Goal: Task Accomplishment & Management: Complete application form

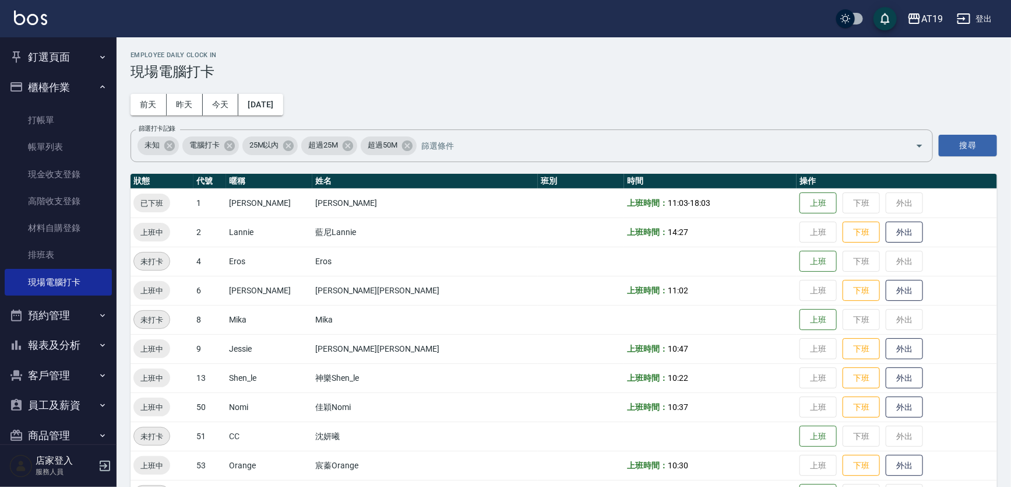
scroll to position [36, 0]
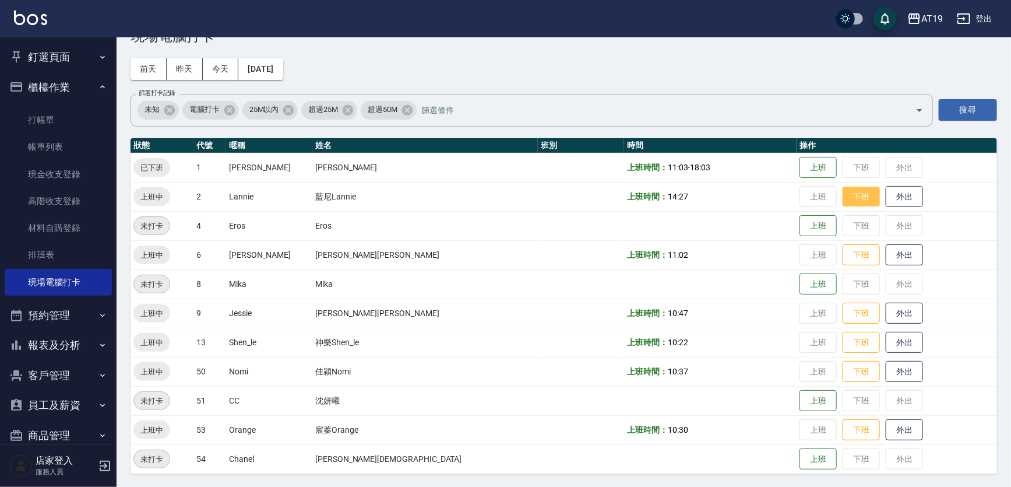
click at [843, 197] on button "下班" at bounding box center [861, 197] width 37 height 20
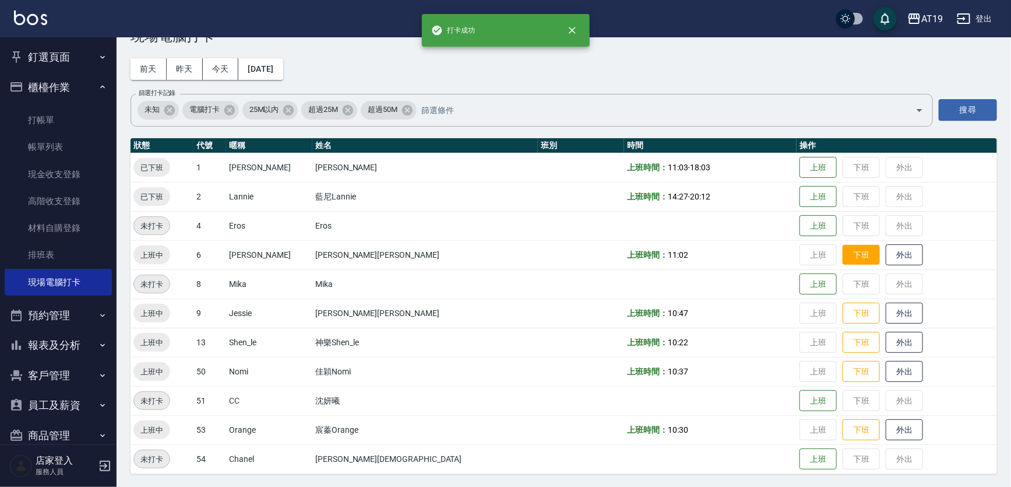
click at [843, 252] on button "下班" at bounding box center [861, 255] width 37 height 20
click at [843, 312] on button "下班" at bounding box center [861, 313] width 37 height 20
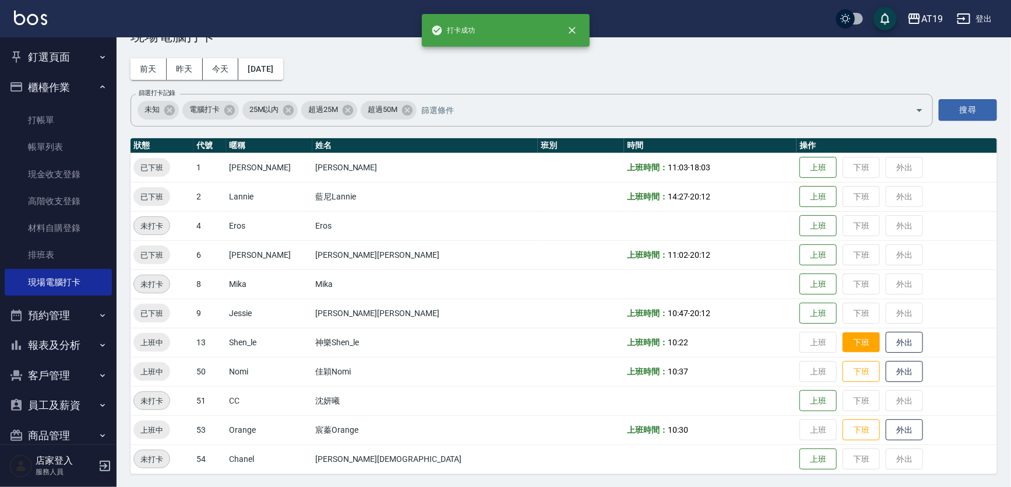
click at [843, 336] on button "下班" at bounding box center [861, 342] width 37 height 20
click at [843, 363] on button "下班" at bounding box center [861, 371] width 37 height 20
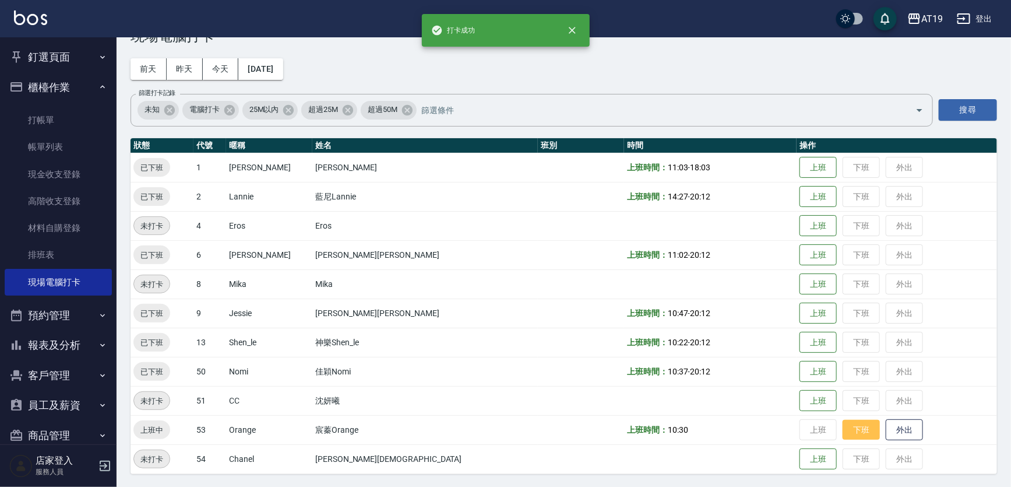
click at [843, 422] on button "下班" at bounding box center [861, 430] width 37 height 20
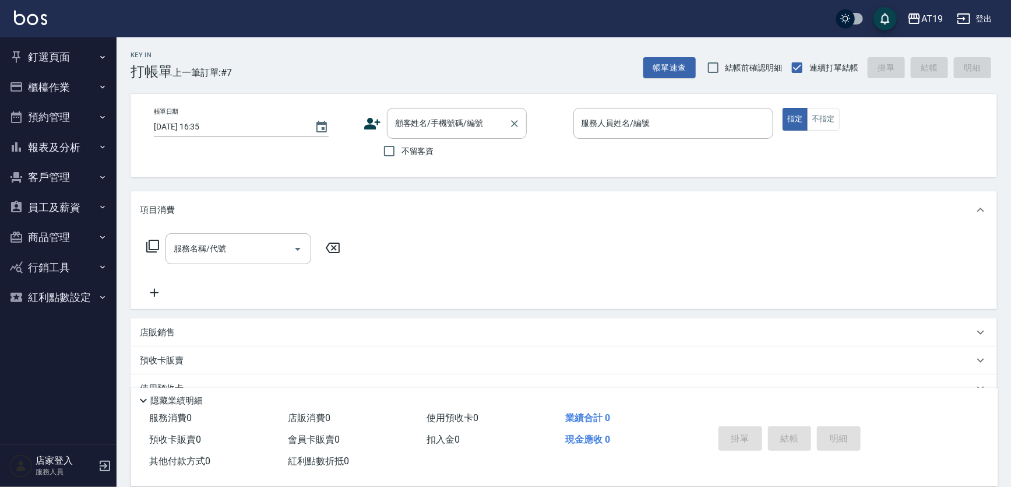
click at [406, 125] on input "顧客姓名/手機號碼/編號" at bounding box center [448, 123] width 112 height 20
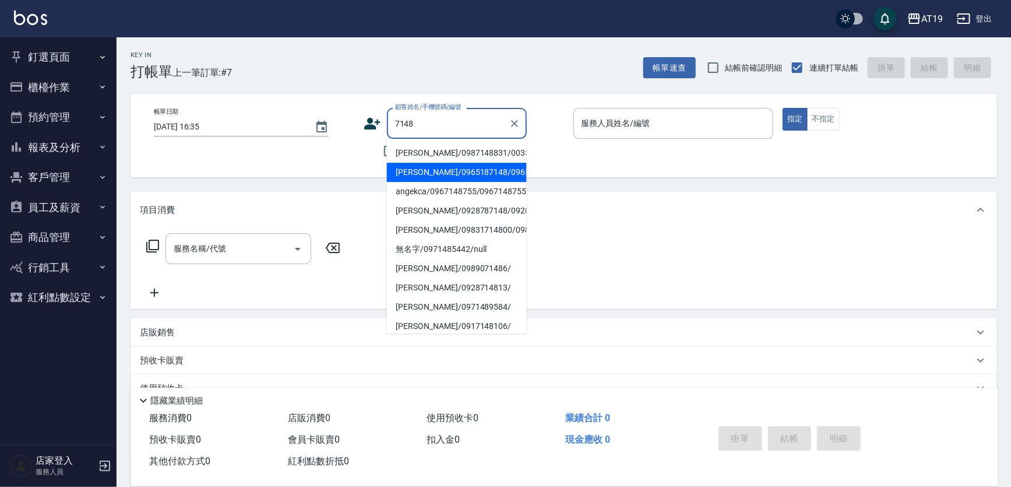
type input "[PERSON_NAME]/0965187148/0965187148"
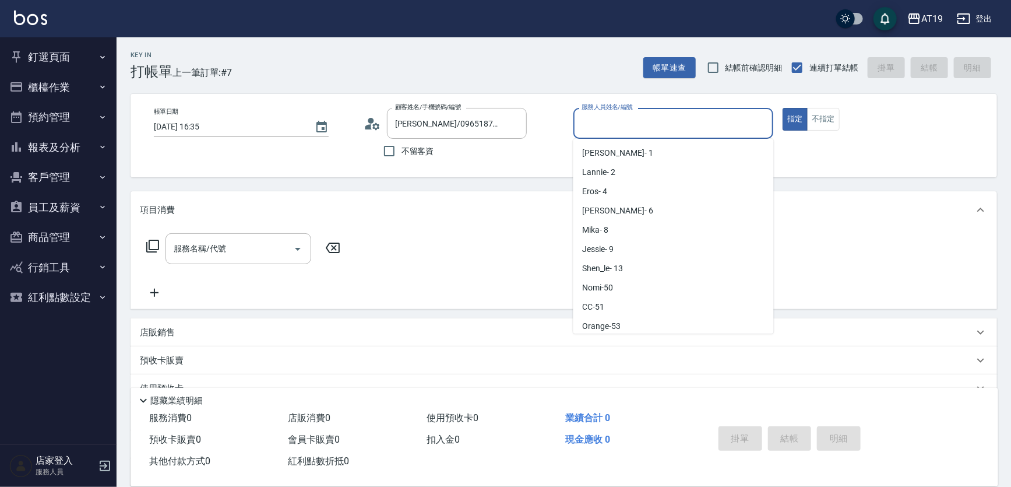
scroll to position [22, 0]
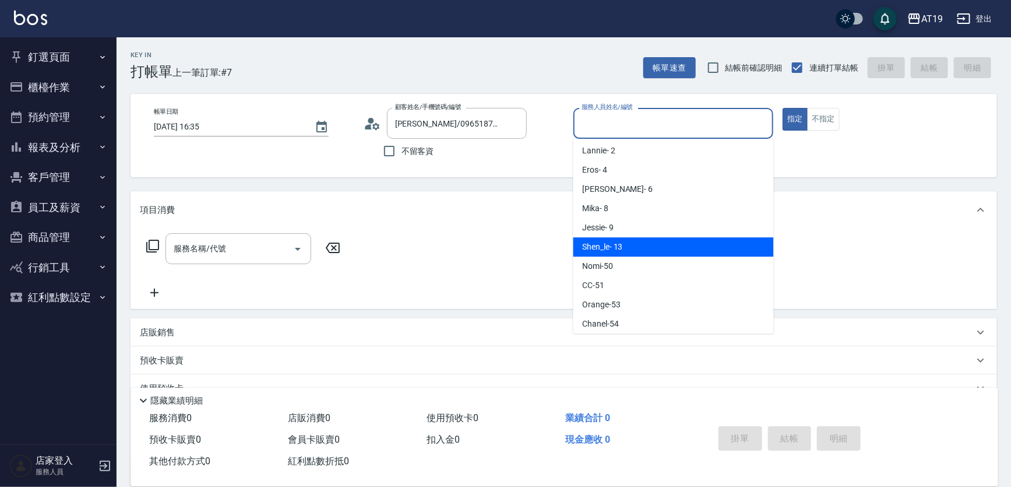
type input "Shen_le- 13"
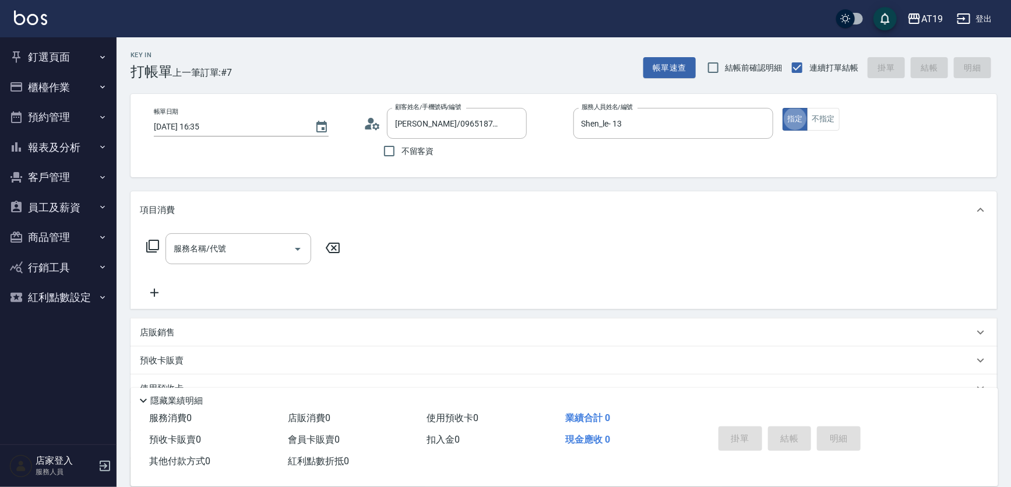
type button "true"
type input "401"
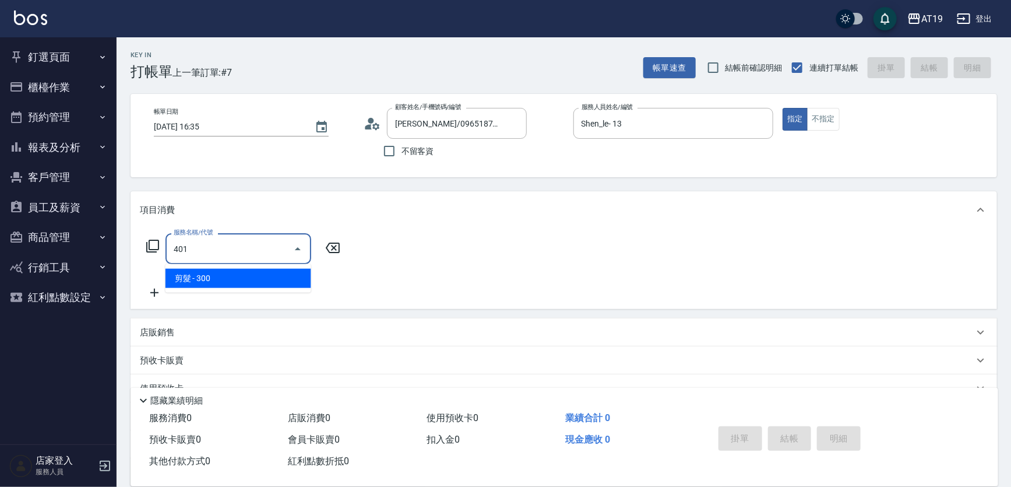
type input "30"
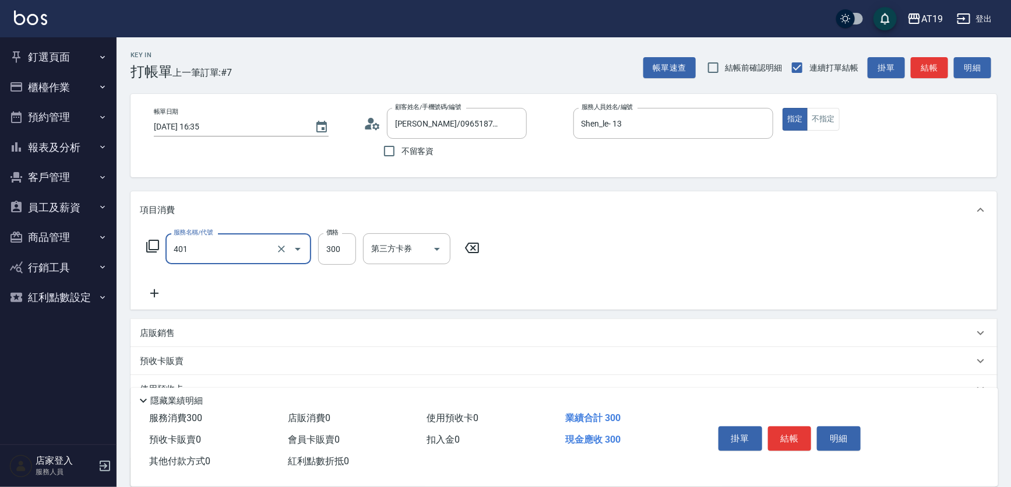
type input "剪髮(401)"
type input "0"
type input "400"
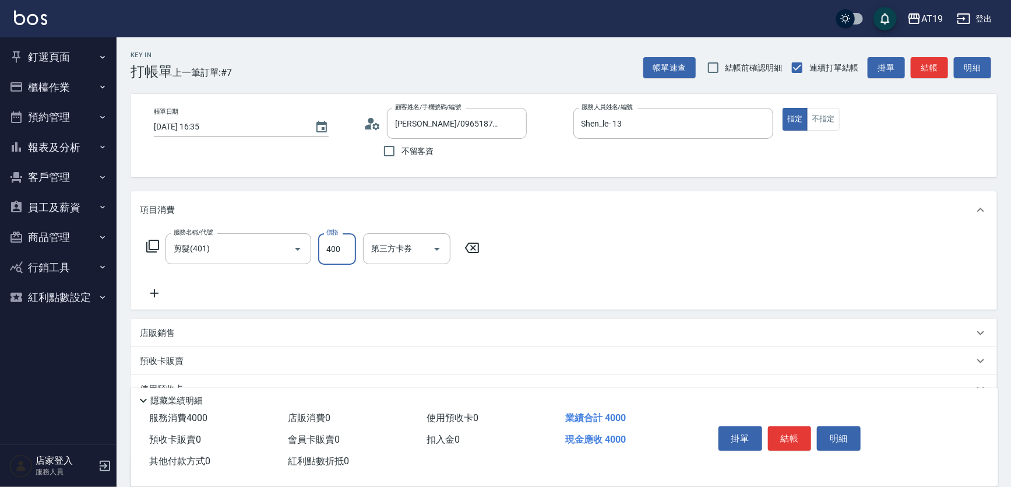
type input "40"
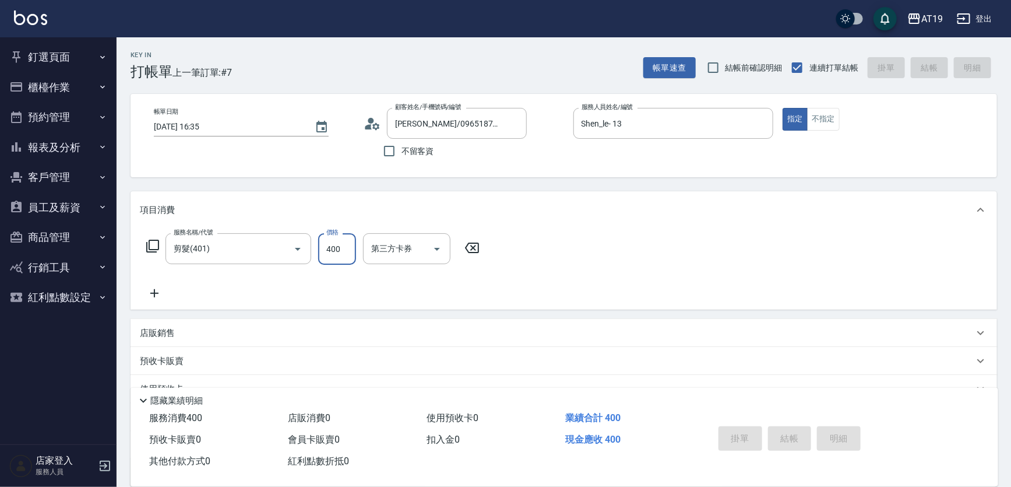
type input "[DATE] 19:58"
type input "0"
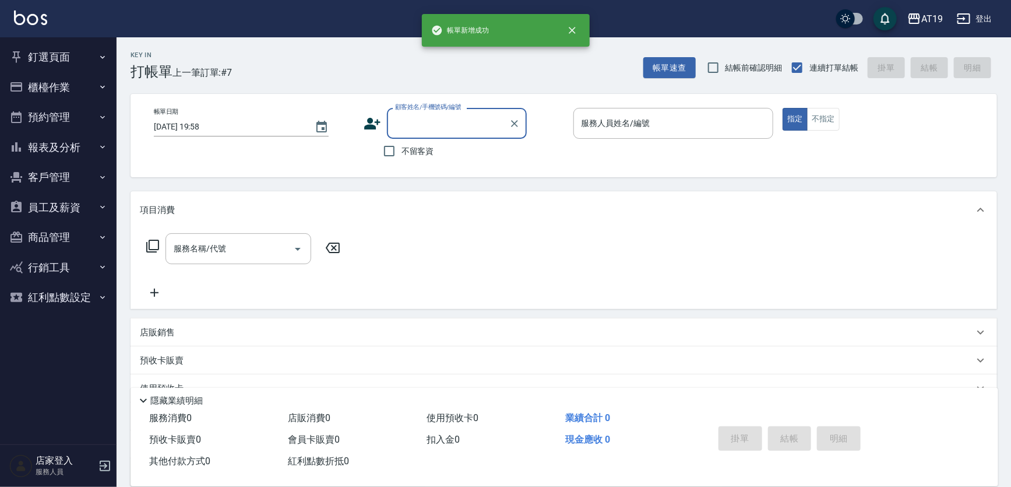
scroll to position [0, 0]
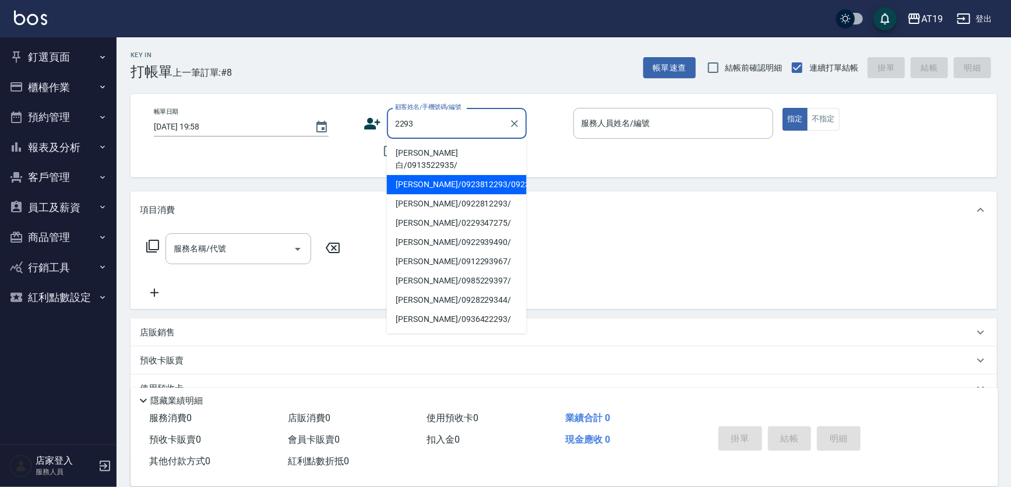
type input "[PERSON_NAME]/0923812293/0923812293"
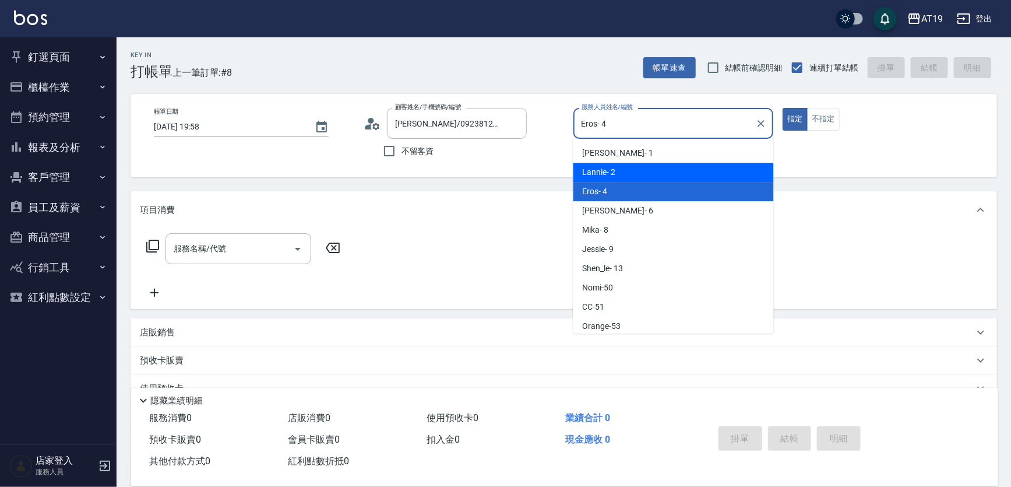
type input "Lannie- 2"
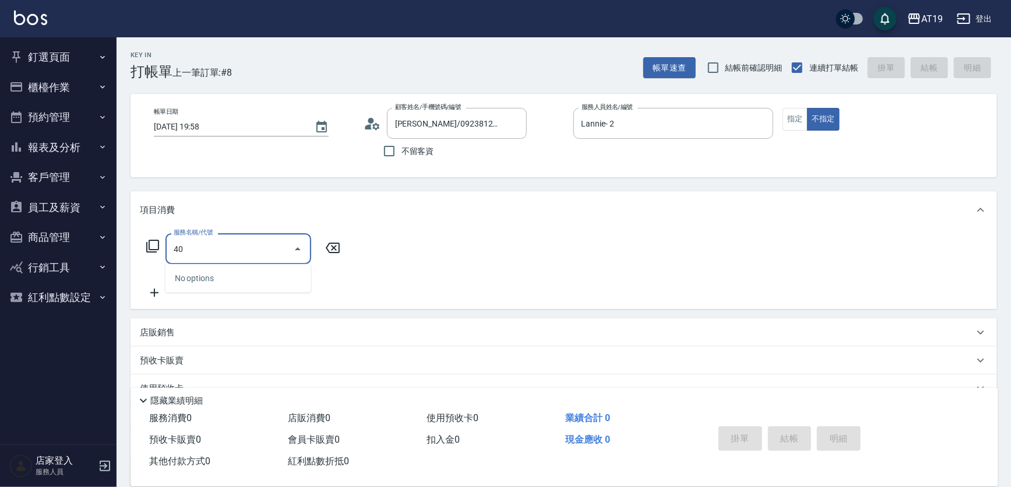
type input "401"
type input "30"
type input "剪髮(401)"
type input "[DATE] 19:59"
type input "0"
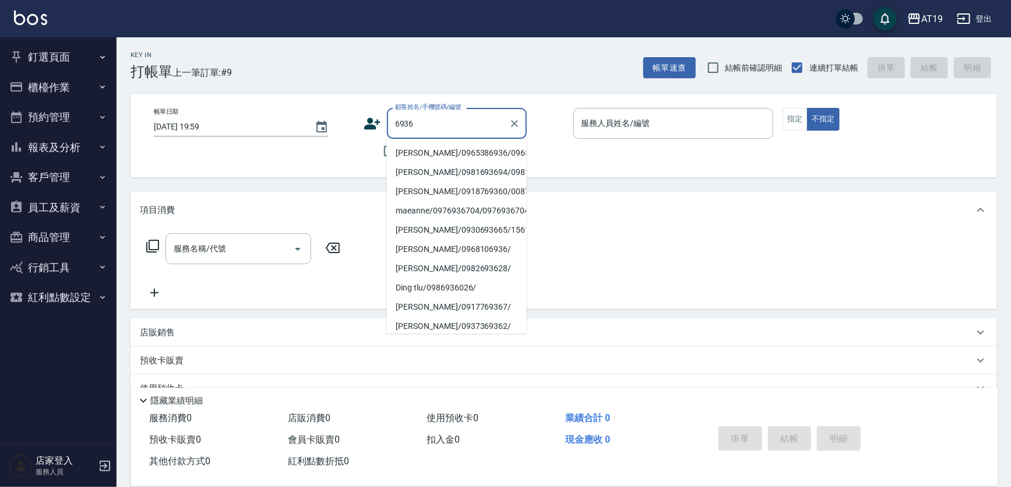
type input "[PERSON_NAME]/0965386936/0965386936"
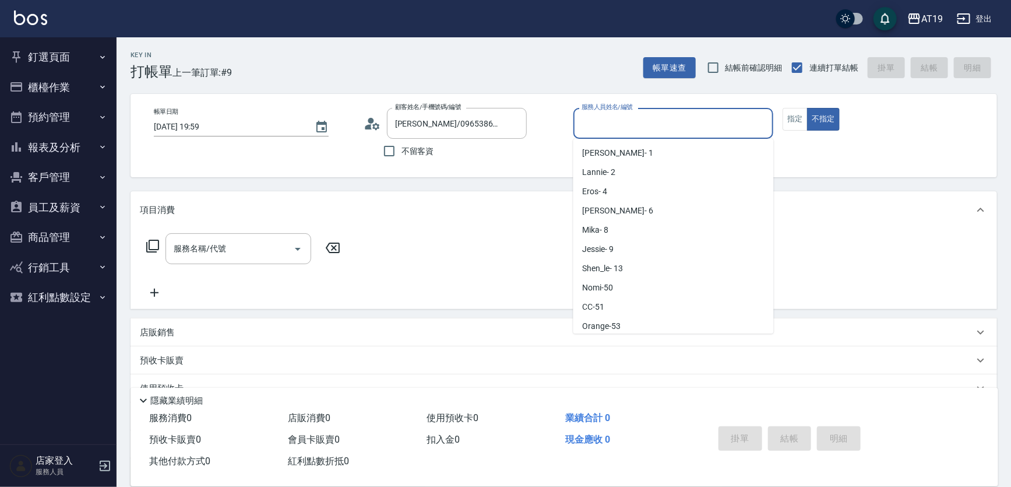
scroll to position [22, 0]
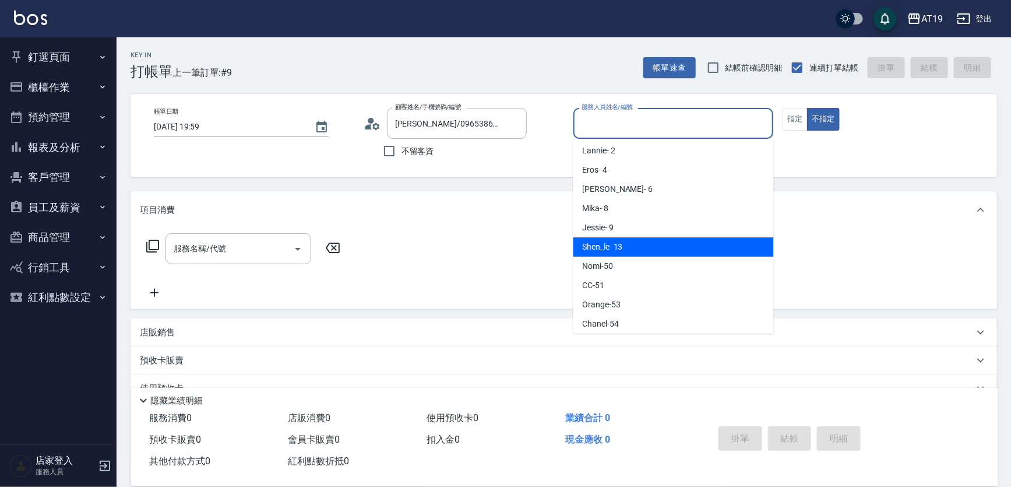
type input "Shen_le- 13"
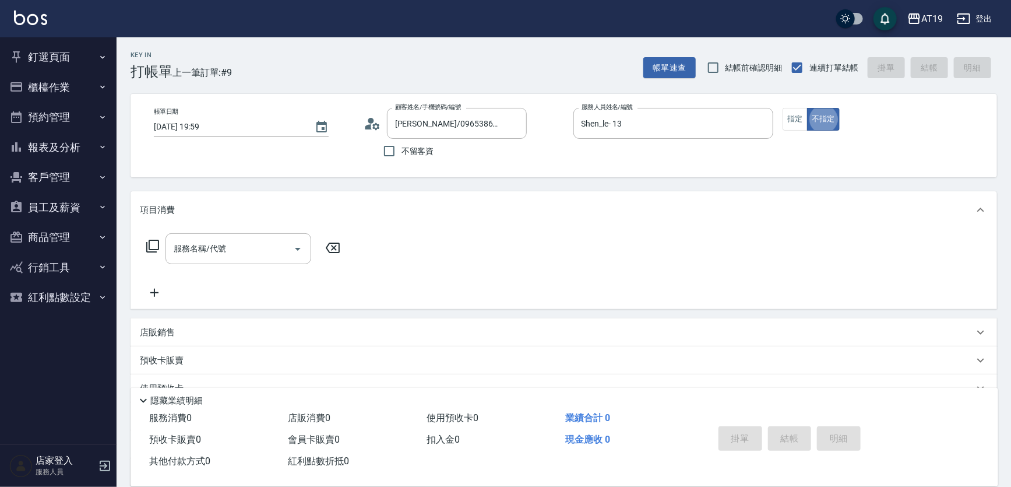
type button "false"
type input "401"
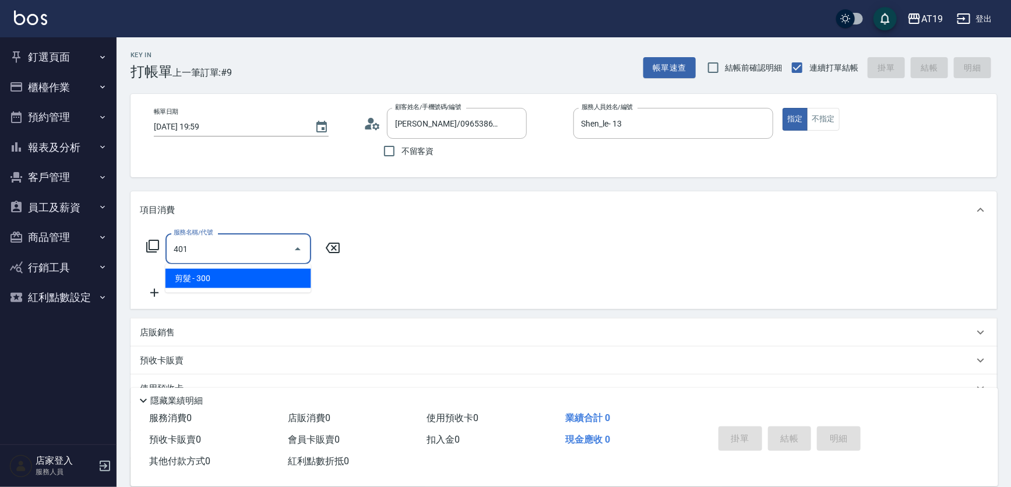
type input "30"
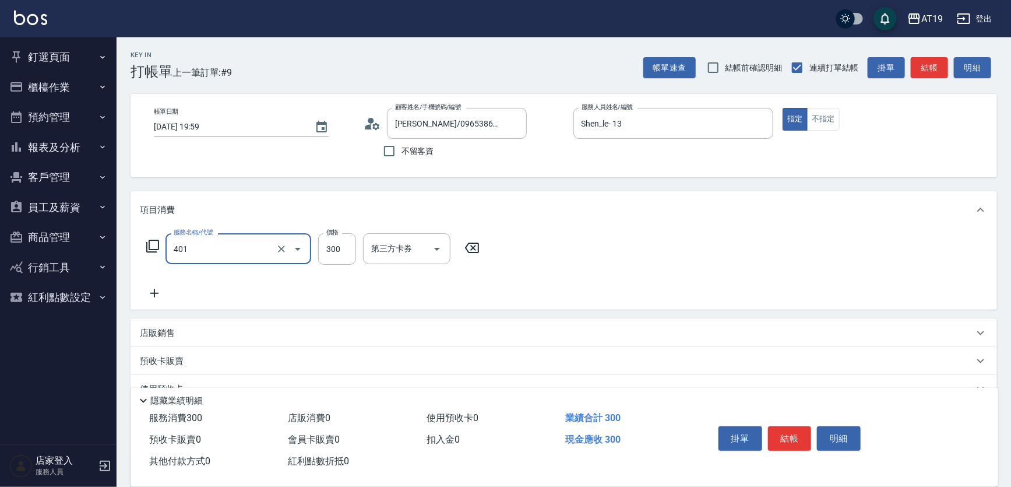
type input "剪髮(401)"
type input "0"
type input "40"
type input "400"
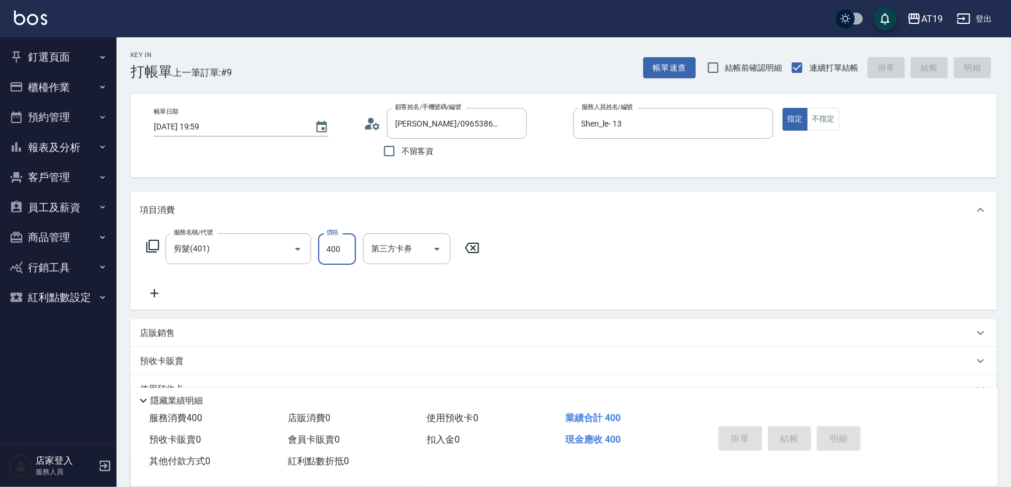
type input "[DATE] 20:00"
type input "0"
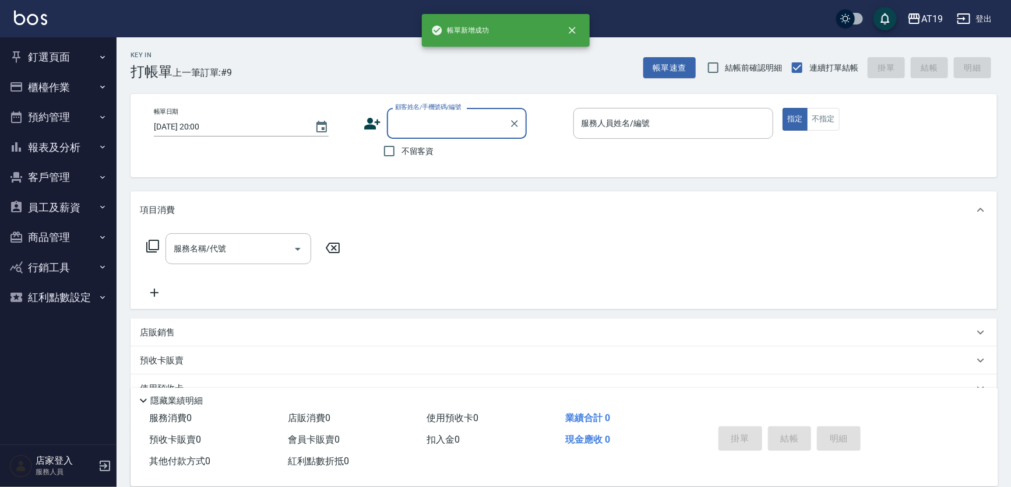
scroll to position [0, 0]
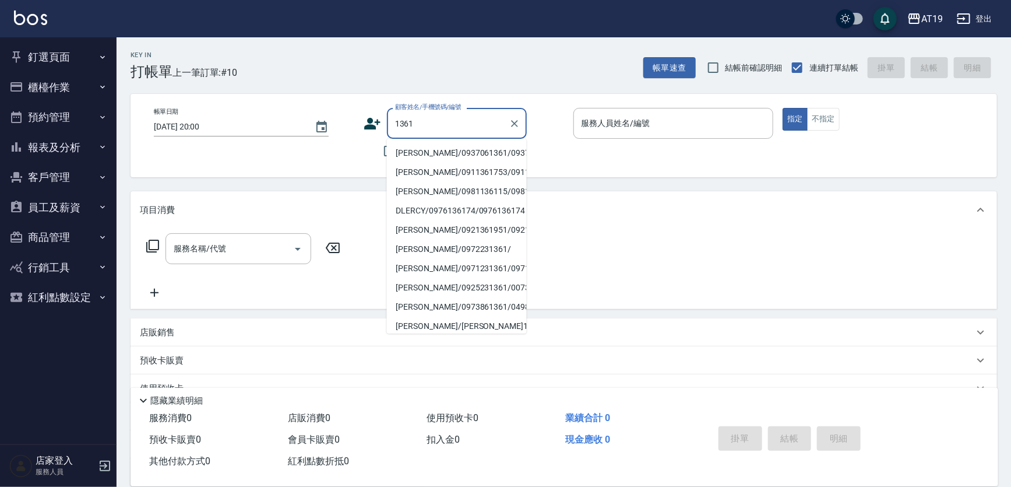
type input "[PERSON_NAME]/0937061361/0937061361"
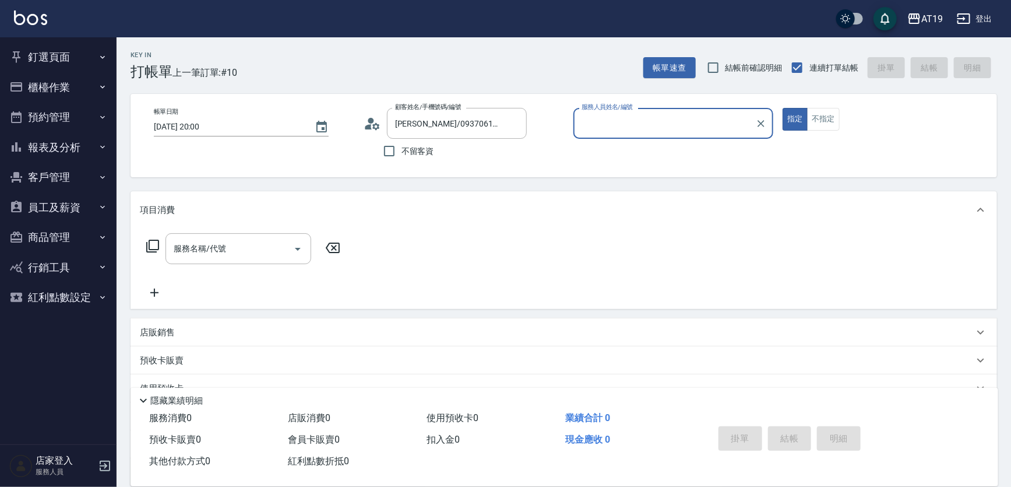
type input "[PERSON_NAME]- 9"
click at [783, 108] on button "指定" at bounding box center [795, 119] width 25 height 23
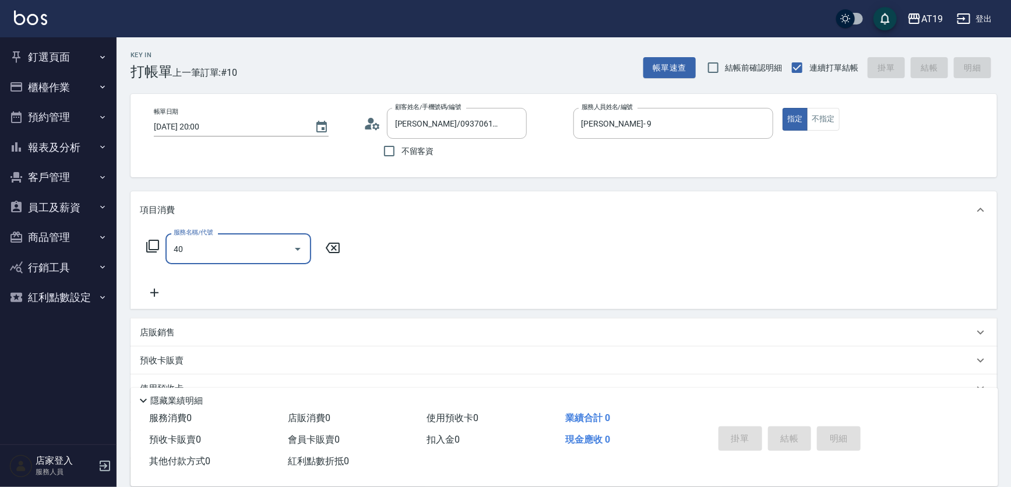
type input "401"
type input "30"
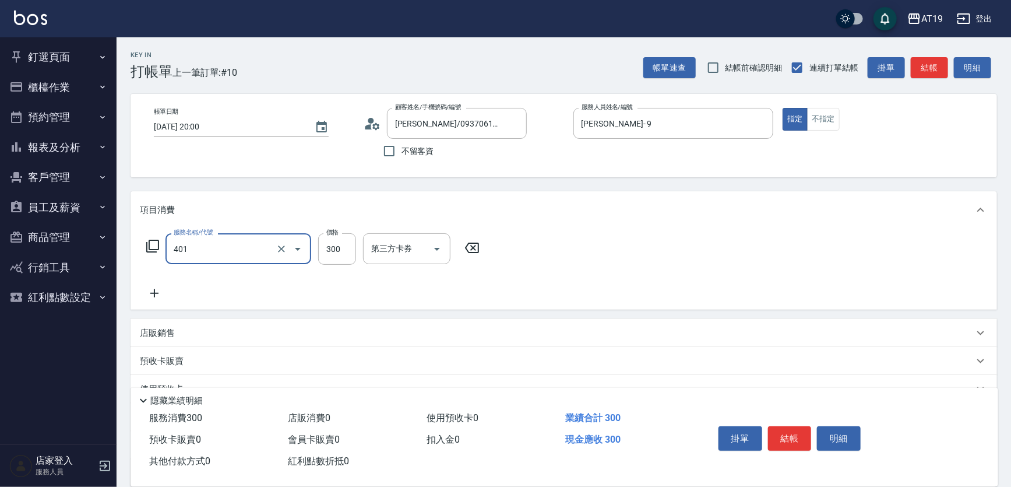
type input "剪髮(401)"
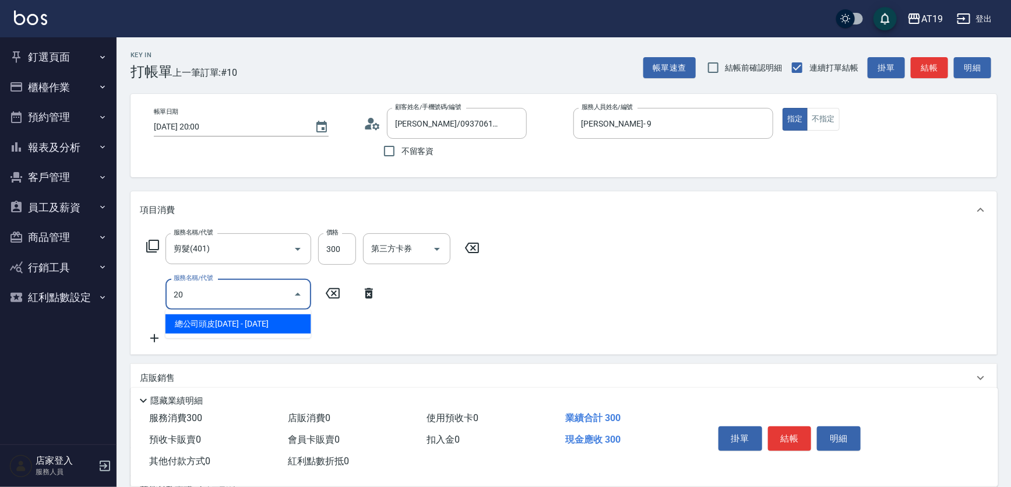
type input "201"
type input "60"
type input "洗髮(201)"
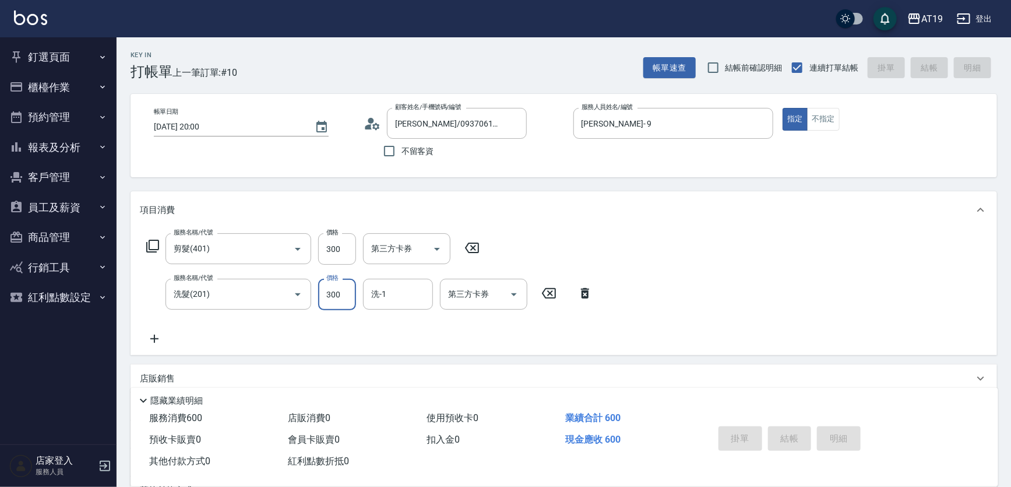
type input "0"
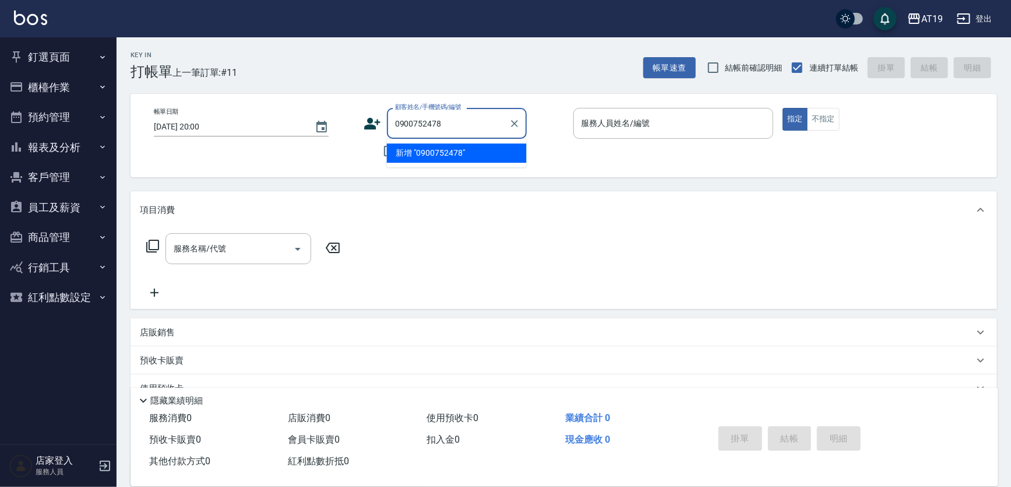
type input "0900752478"
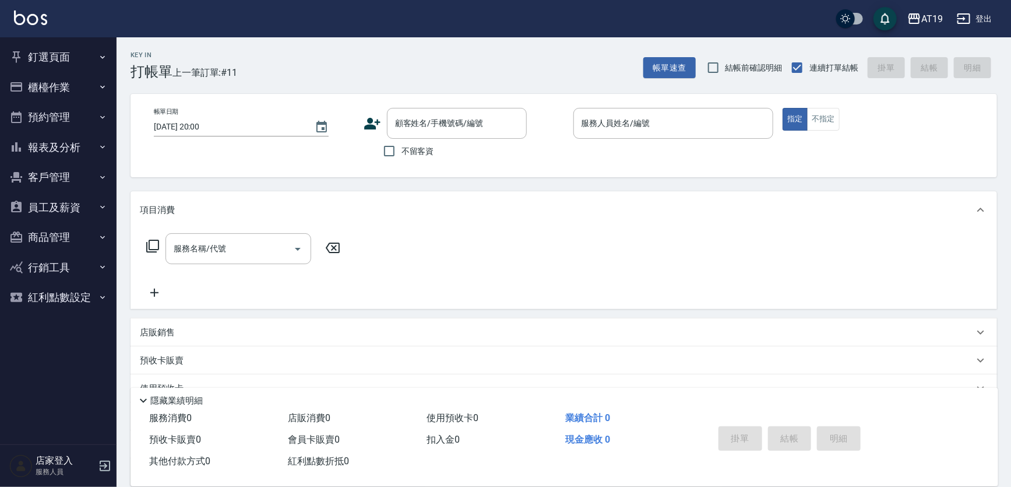
click at [372, 124] on icon at bounding box center [372, 123] width 17 height 17
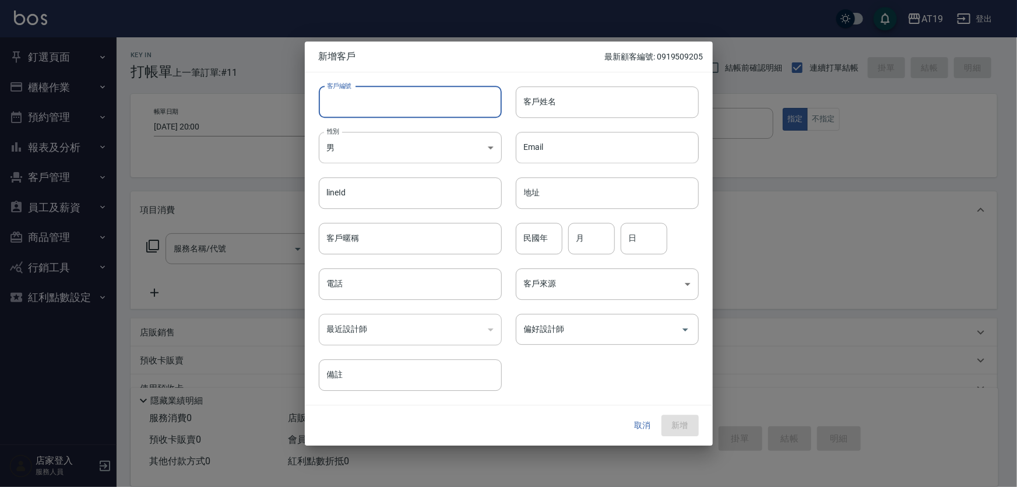
click at [416, 101] on input "客戶編號" at bounding box center [410, 101] width 183 height 31
paste input "0900752478"
type input "0900752478"
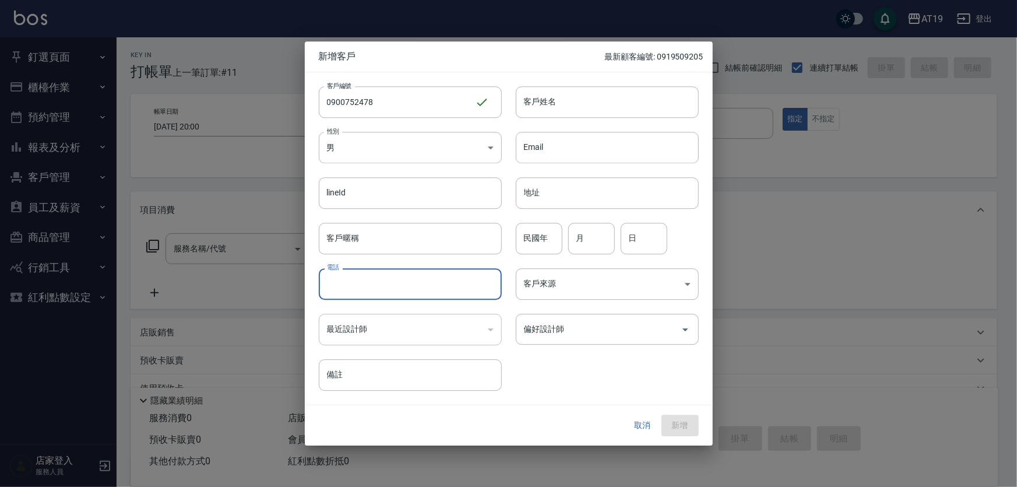
click at [424, 279] on input "電話" at bounding box center [410, 283] width 183 height 31
paste input "0900752478"
type input "0900752478"
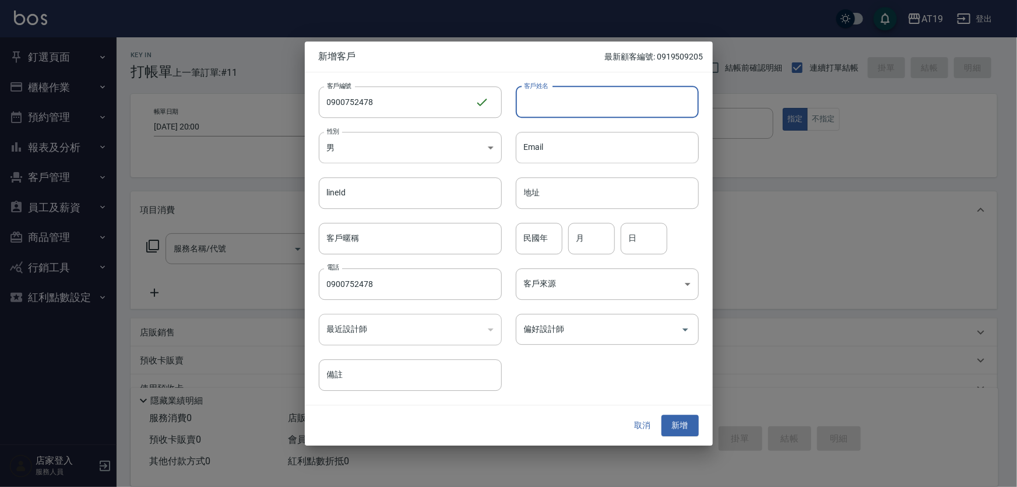
click at [521, 102] on input "客戶姓名" at bounding box center [607, 101] width 183 height 31
type input "[PERSON_NAME]"
type input "01"
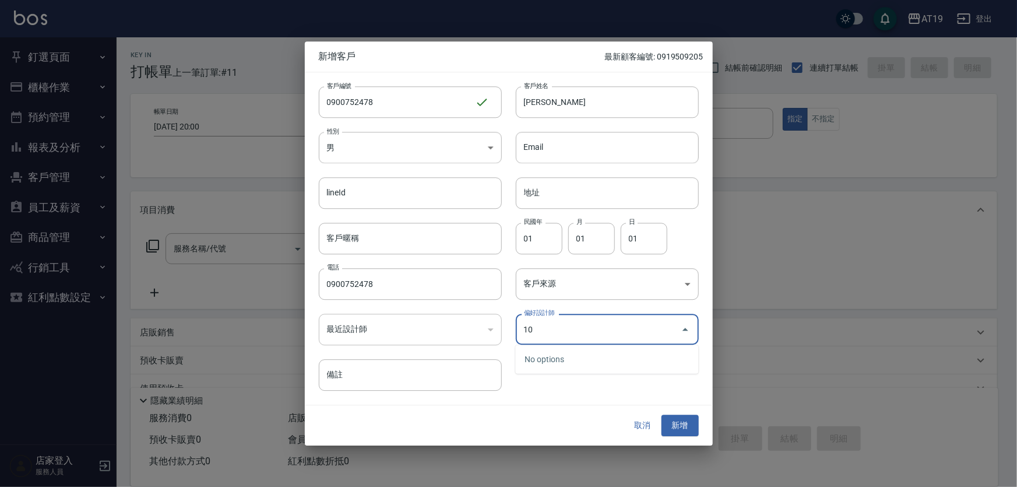
type input "1"
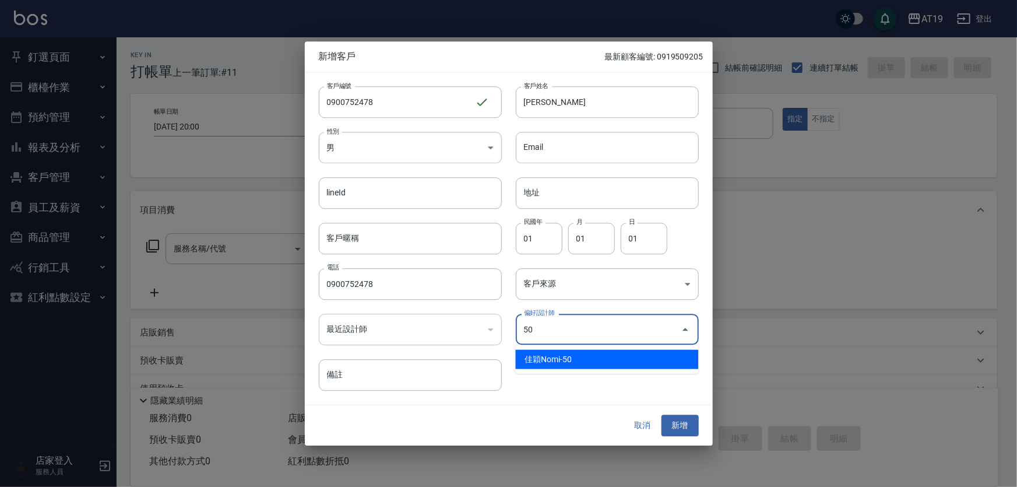
type input "佳穎Nomi"
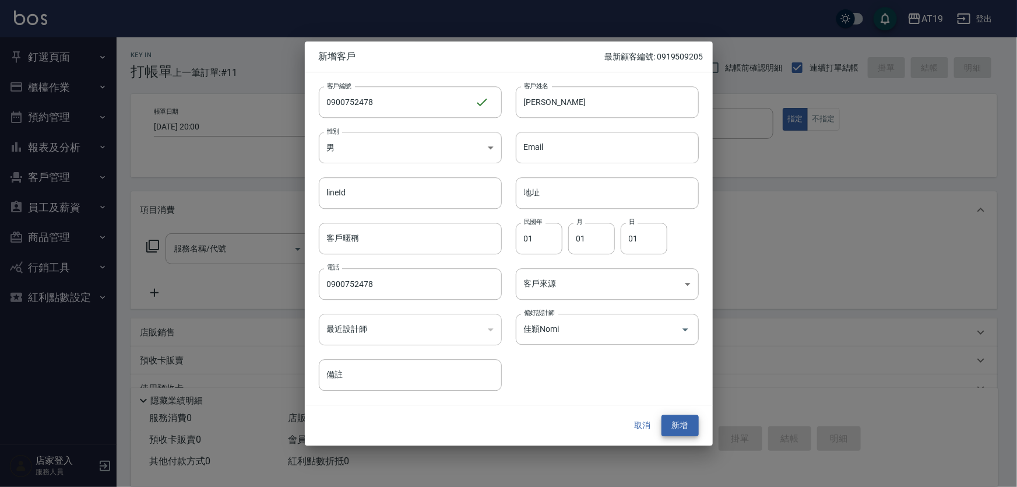
click at [662, 415] on button "新增" at bounding box center [680, 426] width 37 height 22
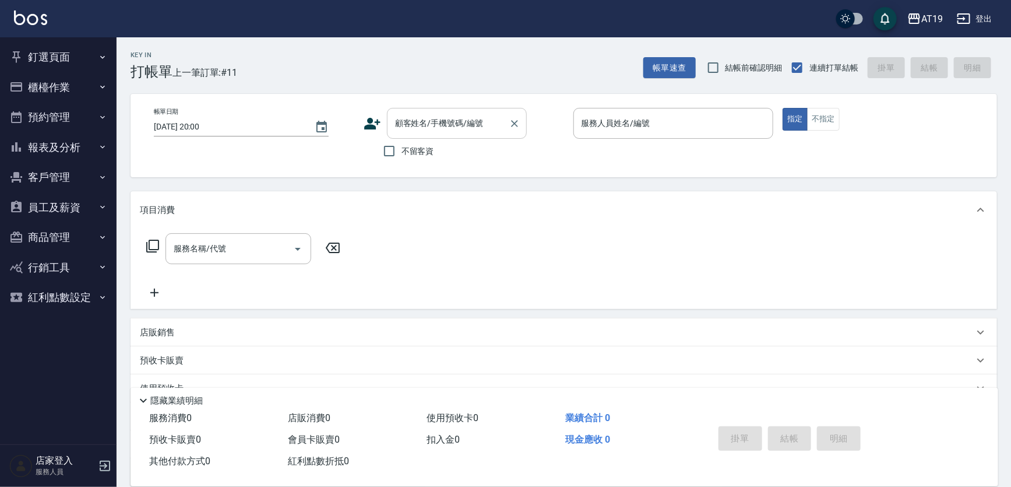
click at [488, 126] on input "顧客姓名/手機號碼/編號" at bounding box center [448, 123] width 112 height 20
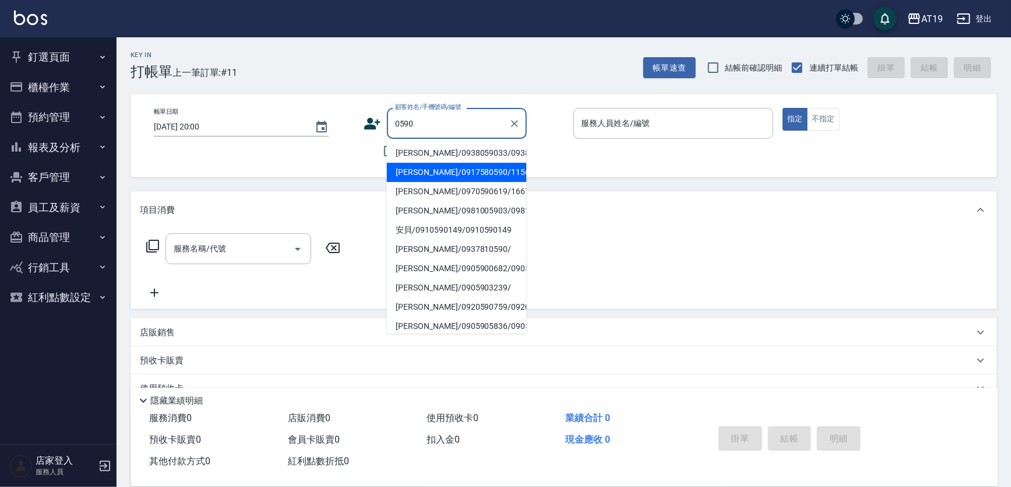
type input "[PERSON_NAME]/0917580590/11562"
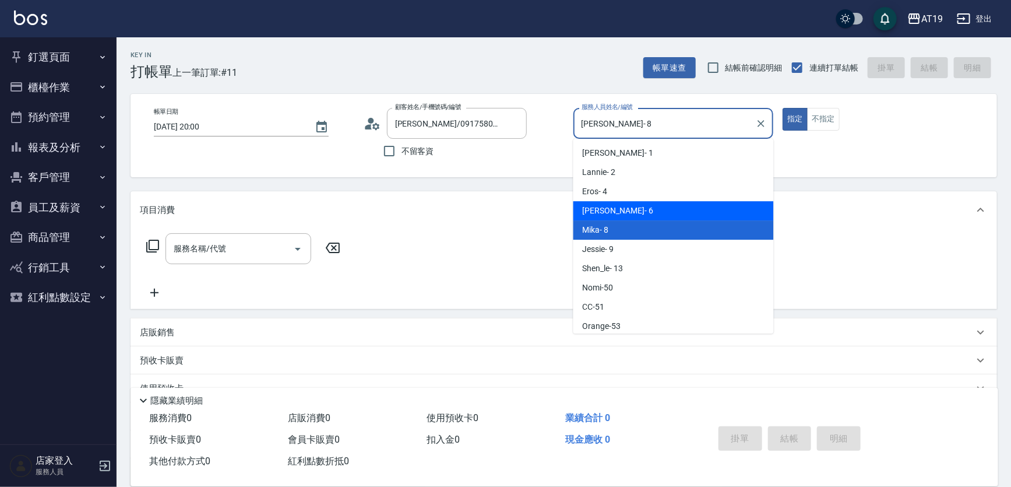
type input "[PERSON_NAME]- 6"
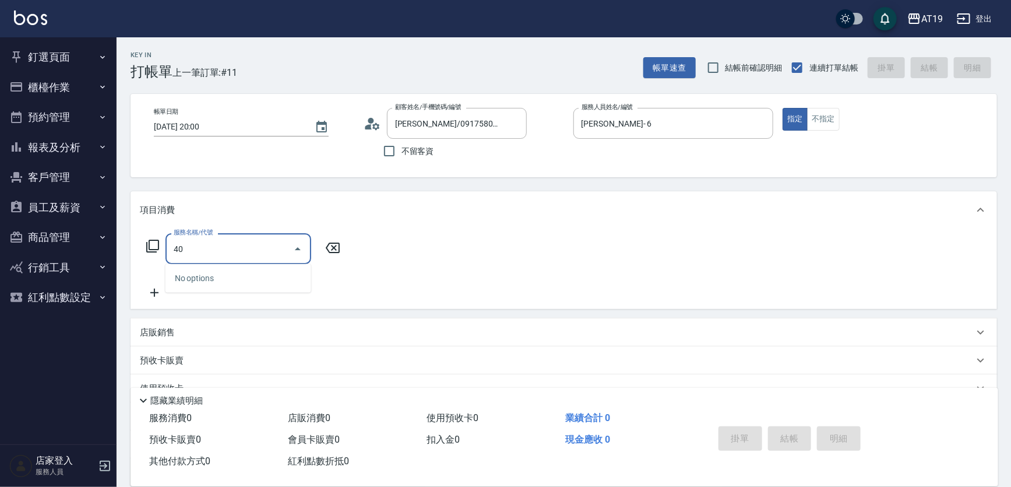
type input "401"
type input "30"
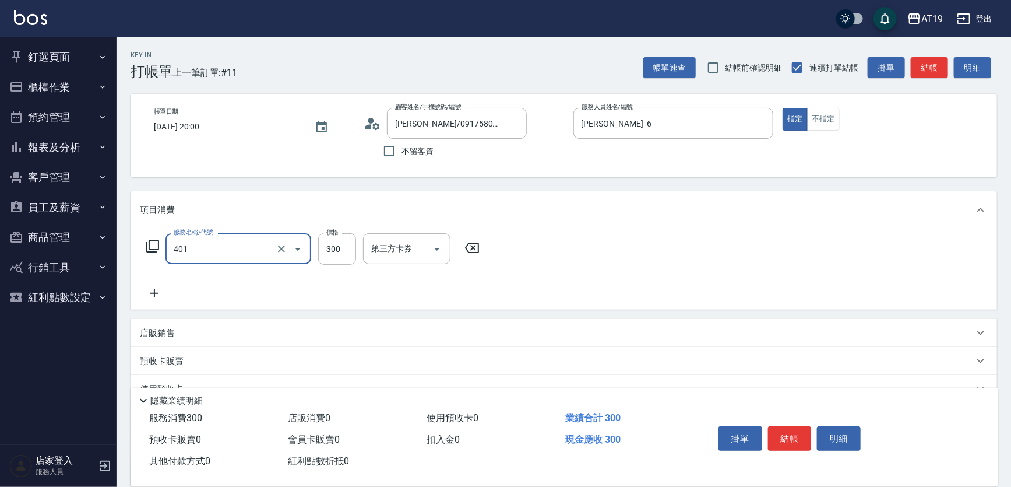
type input "剪髮(401)"
type input "0"
type input "400"
type input "40"
type input "400"
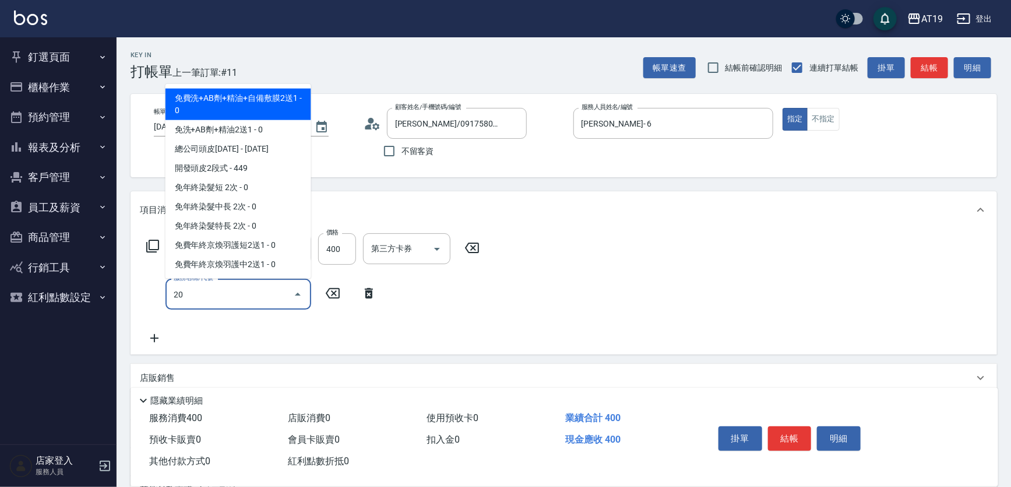
type input "201"
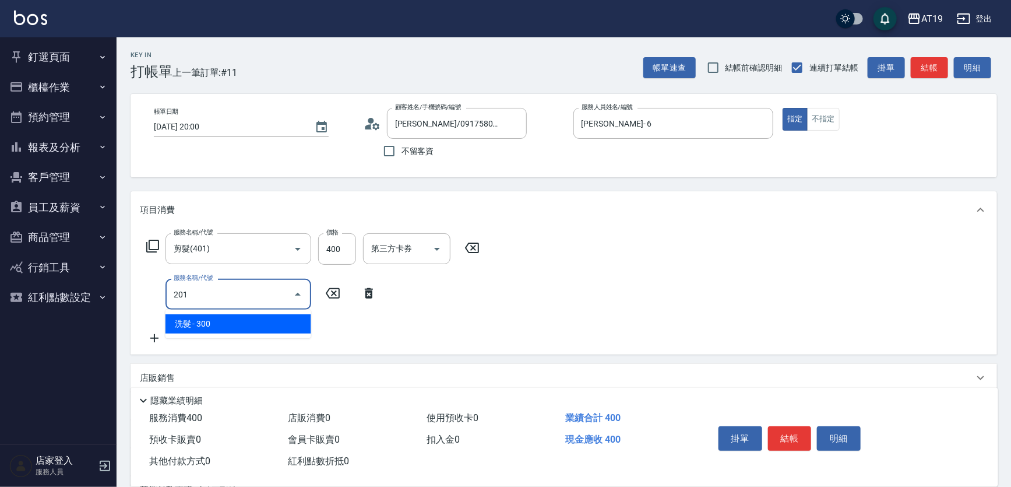
type input "70"
type input "洗髮(201)"
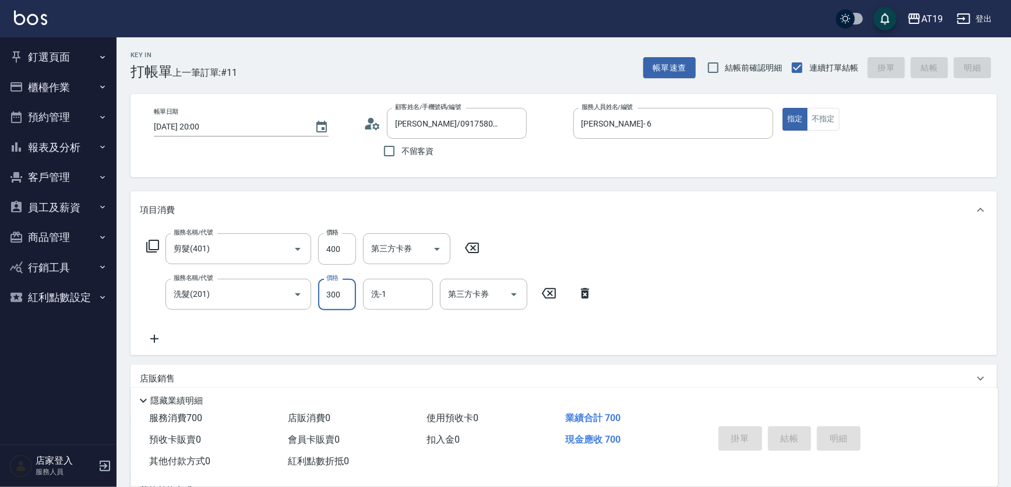
type input "[DATE] 20:03"
type input "0"
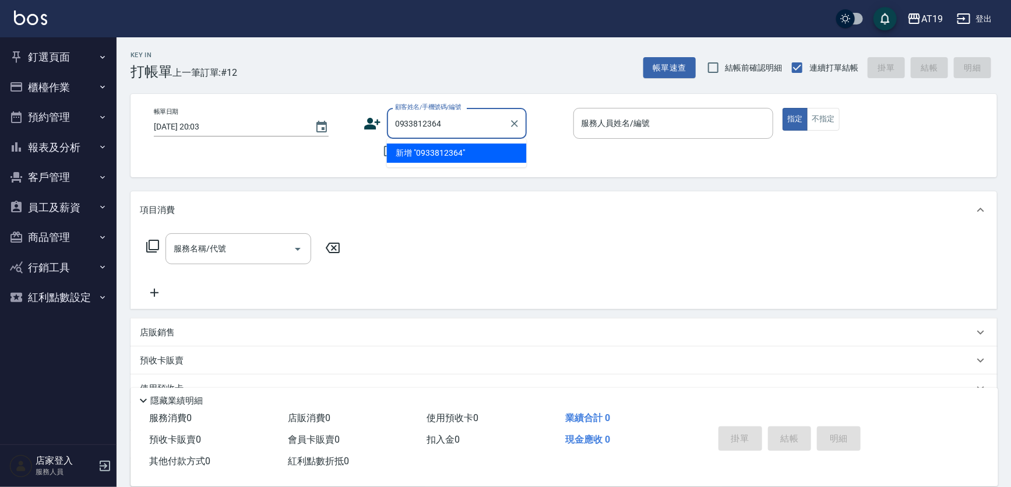
type input "0933812364"
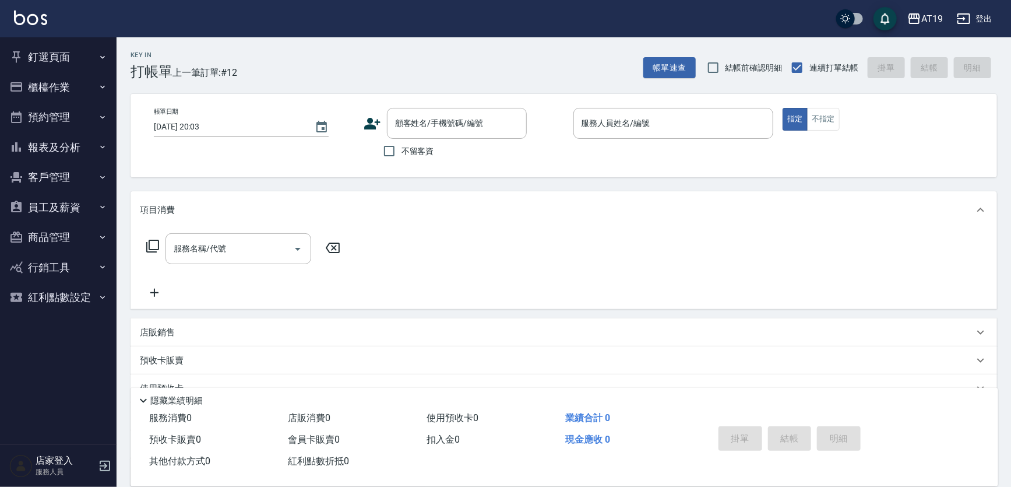
click at [374, 122] on icon at bounding box center [372, 124] width 16 height 12
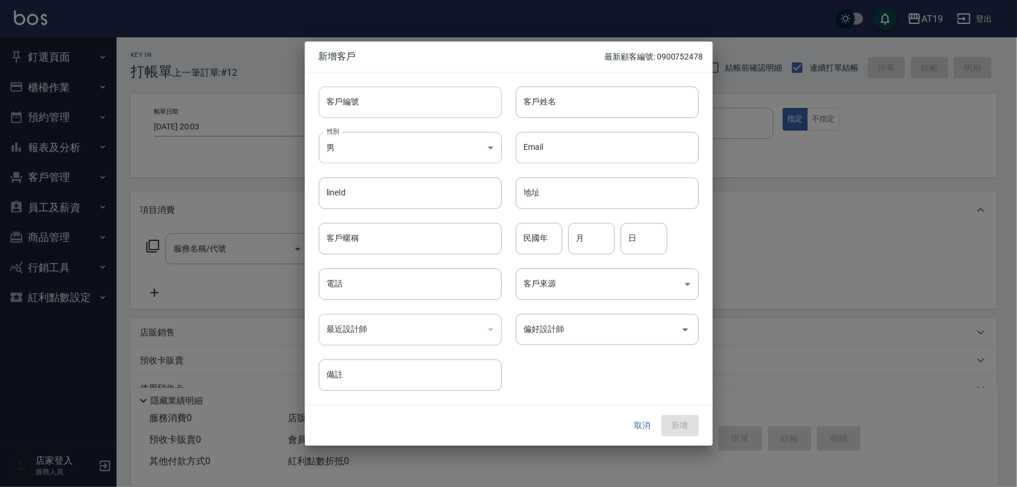
click at [389, 111] on input "客戶編號" at bounding box center [410, 101] width 183 height 31
paste input "0933812364"
type input "0933812364"
drag, startPoint x: 346, startPoint y: 293, endPoint x: 356, endPoint y: 236, distance: 58.6
click at [346, 293] on input "電話" at bounding box center [410, 283] width 183 height 31
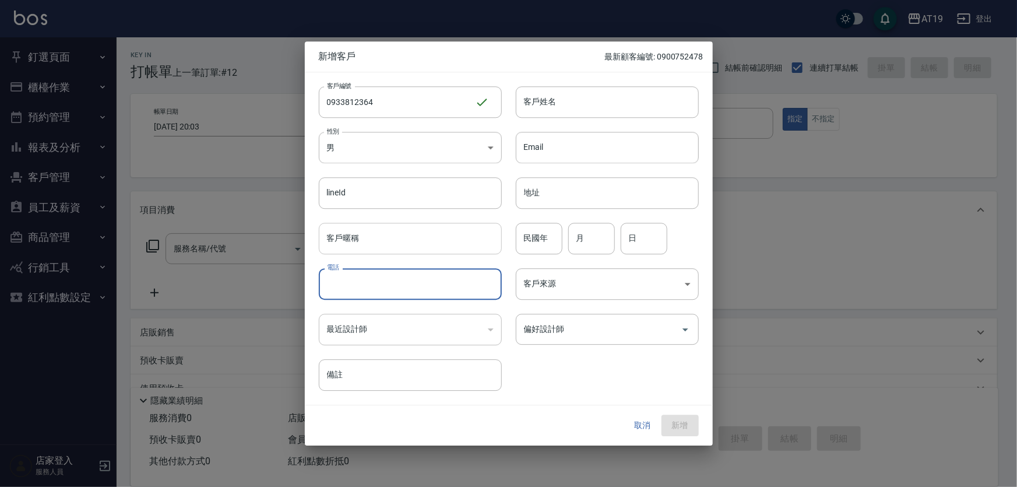
paste input "0933812364"
type input "0933812364"
click at [367, 150] on body "AT19 登出 釘選頁面 打帳單 帳單列表 排班表 現場電腦打卡 店家日報表 互助日報表 設計師日報表 櫃檯作業 打帳單 帳單列表 現金收支登錄 高階收支登錄…" at bounding box center [508, 298] width 1017 height 596
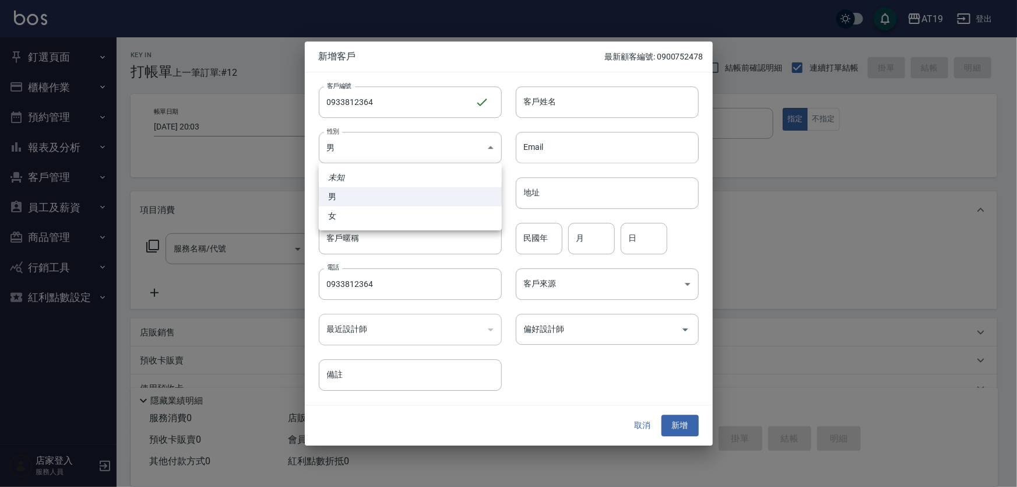
click at [381, 212] on li "女" at bounding box center [410, 215] width 183 height 19
type input "[DEMOGRAPHIC_DATA]"
drag, startPoint x: 551, startPoint y: 106, endPoint x: 555, endPoint y: 96, distance: 10.7
click at [551, 106] on input "客戶姓名" at bounding box center [607, 101] width 183 height 31
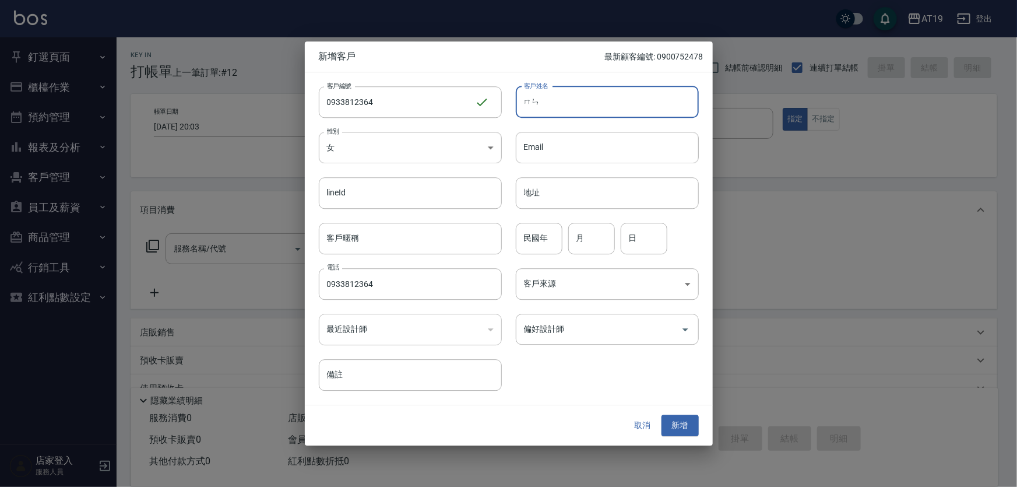
type input "們"
type input "[PERSON_NAME]蒂"
type input "01"
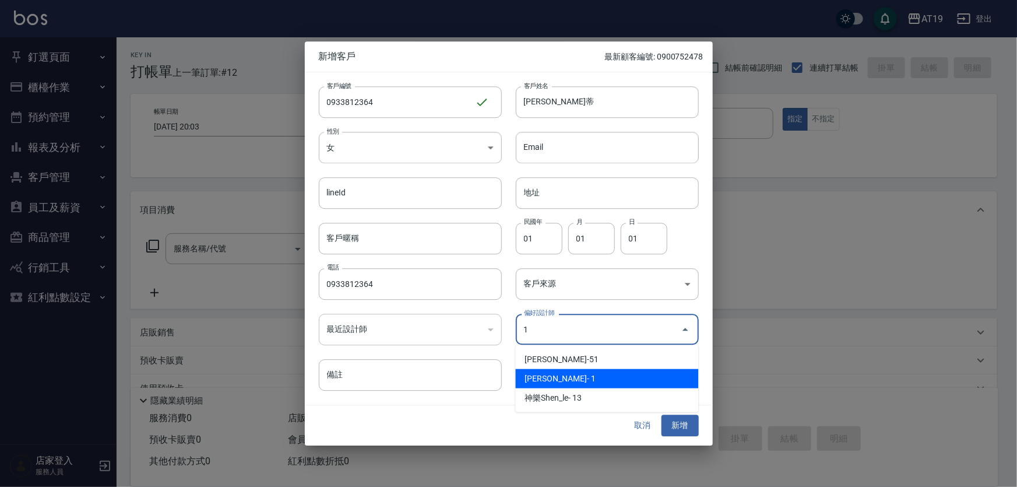
type input "[PERSON_NAME]"
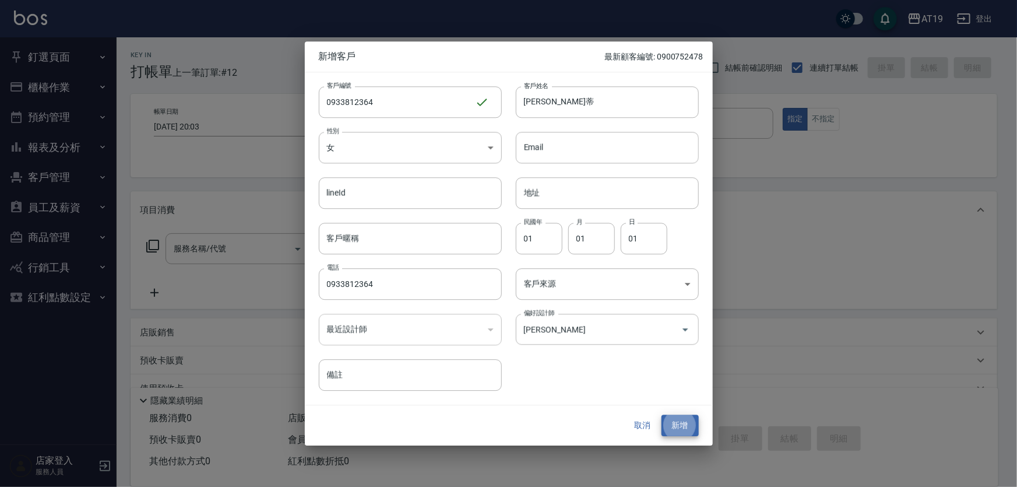
click at [662, 415] on button "新增" at bounding box center [680, 426] width 37 height 22
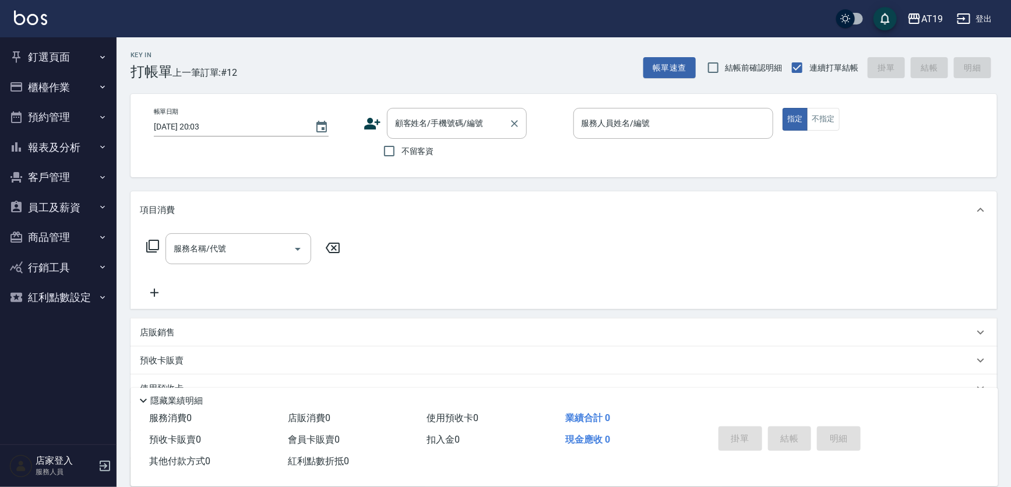
click at [461, 122] on input "顧客姓名/手機號碼/編號" at bounding box center [448, 123] width 112 height 20
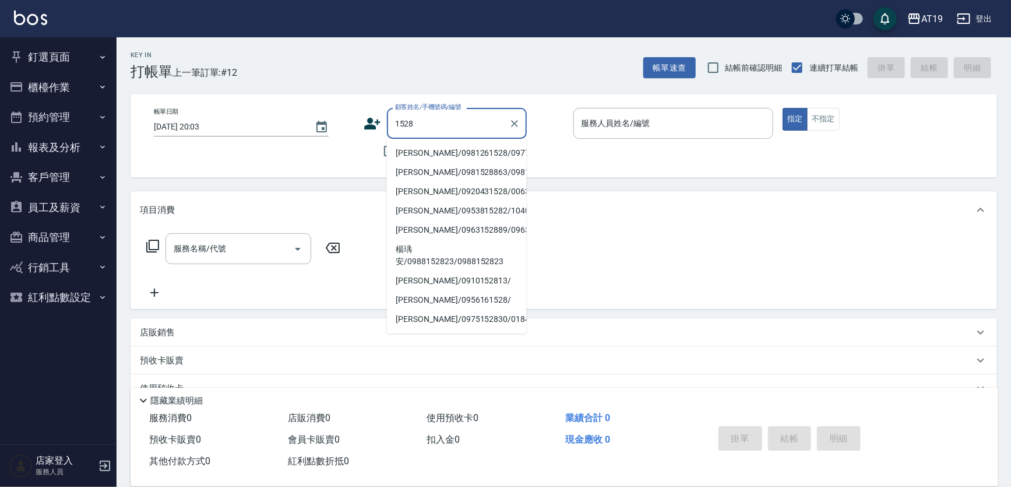
type input "[PERSON_NAME]/0981261528/09777"
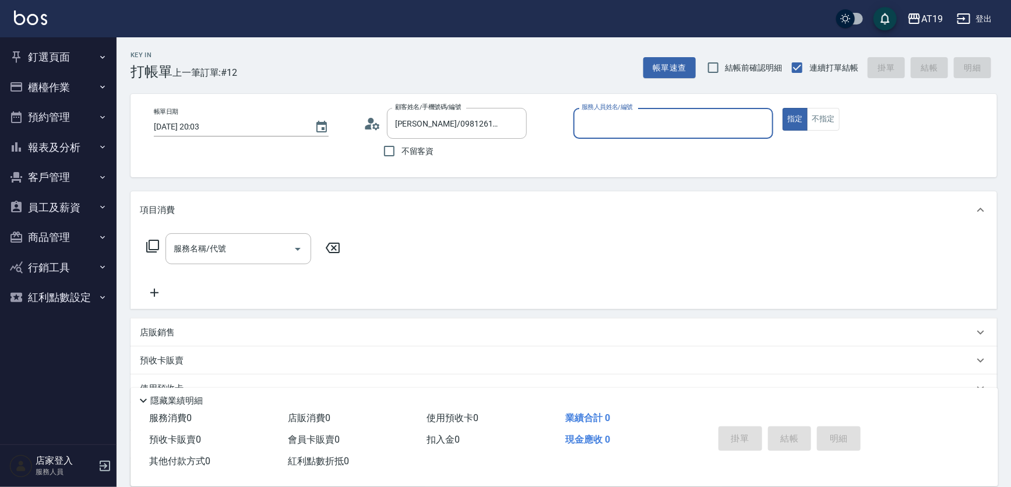
type input "Lannie- 2"
click at [783, 108] on button "指定" at bounding box center [795, 119] width 25 height 23
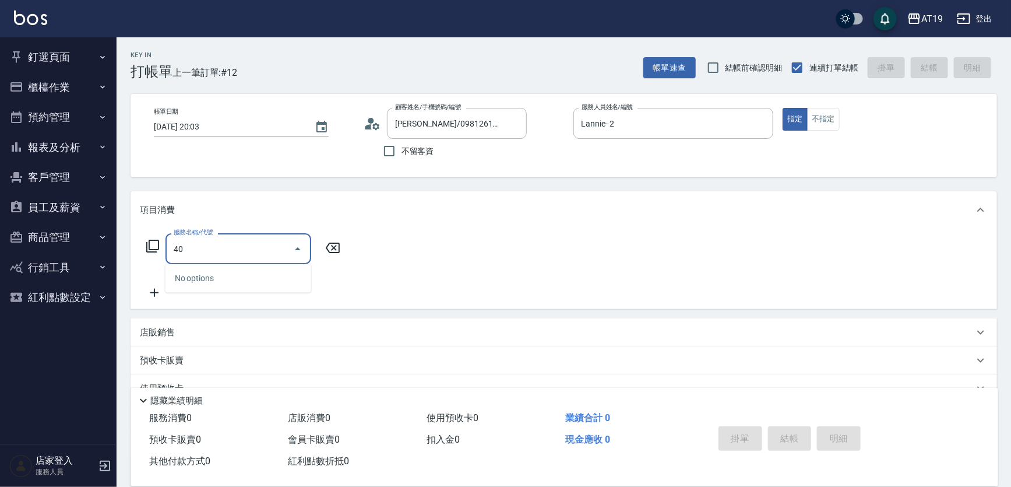
type input "401"
type input "30"
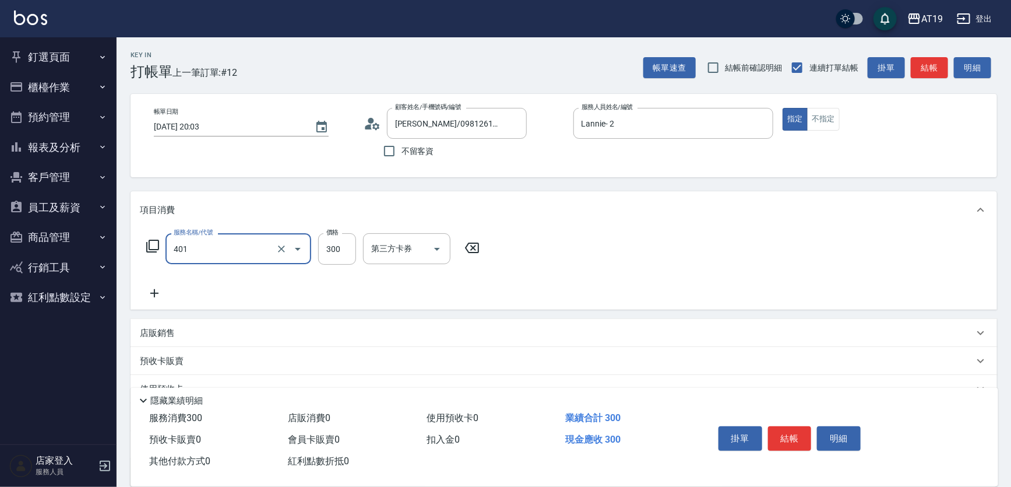
type input "剪髮(401)"
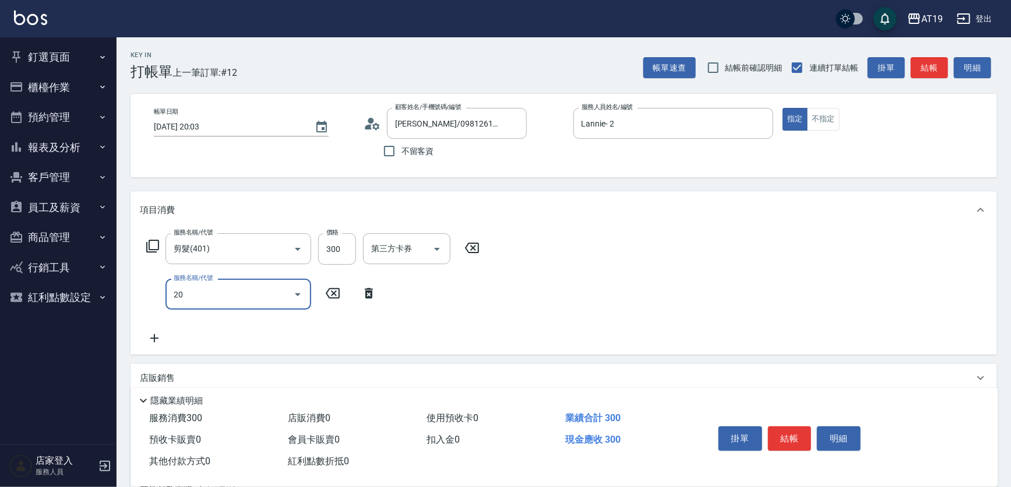
type input "201"
type input "60"
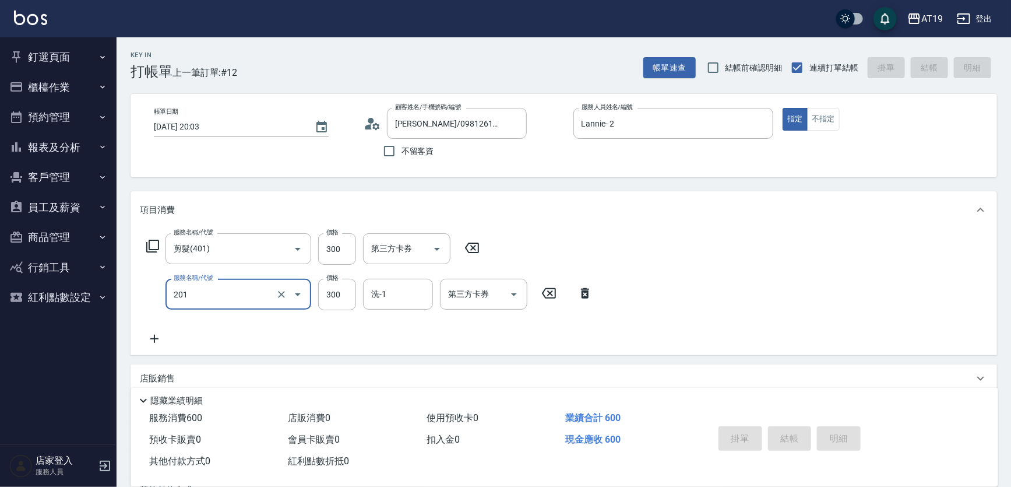
type input "[DATE] 20:05"
type input "0"
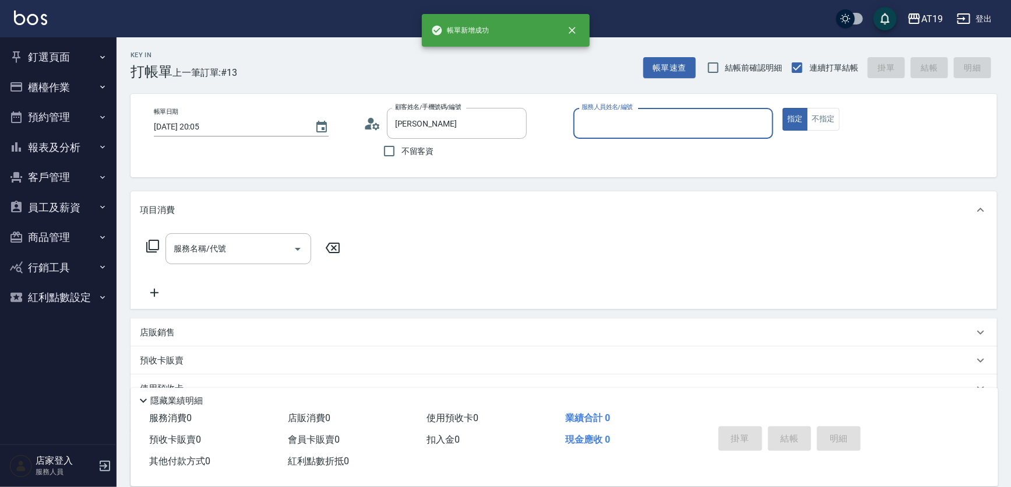
type input "[PERSON_NAME]/0933677053/"
type input "[PERSON_NAME]- 9"
click at [783, 108] on button "指定" at bounding box center [795, 119] width 25 height 23
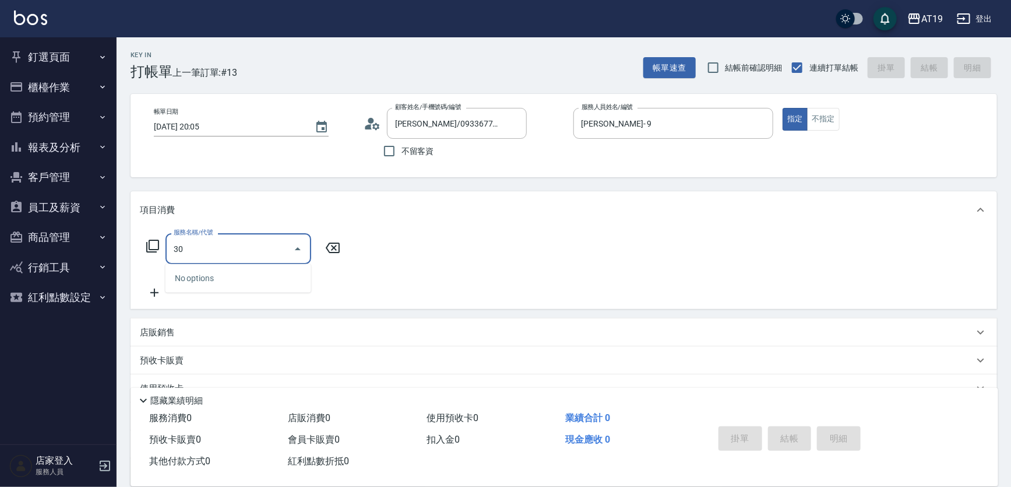
type input "301"
type input "150"
type input "燙髮(301)"
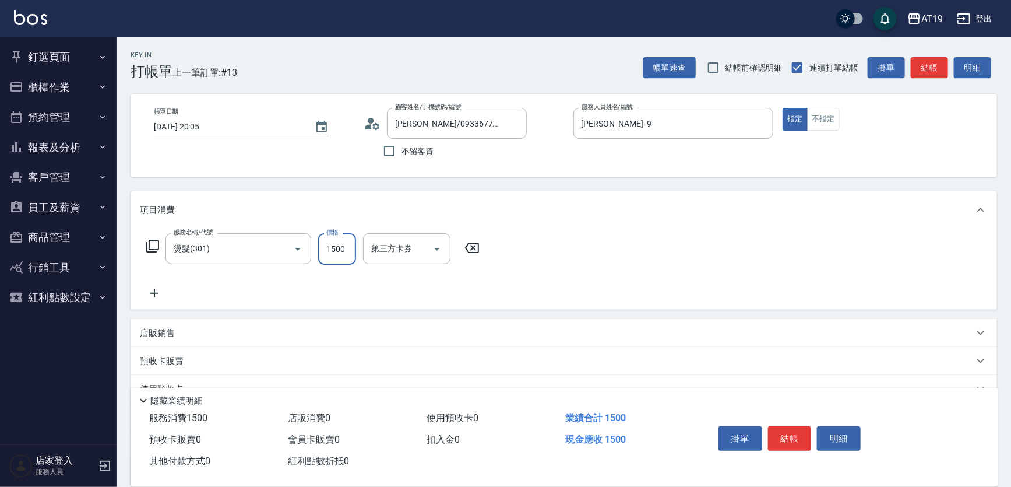
type input "1"
type input "0"
type input "18"
type input "10"
type input "188"
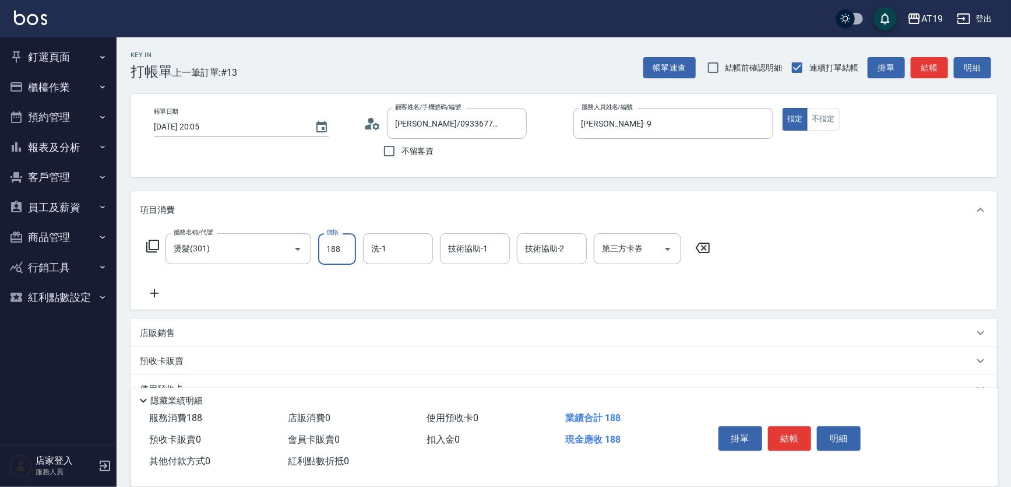
type input "180"
type input "1880"
type input "Orange-53"
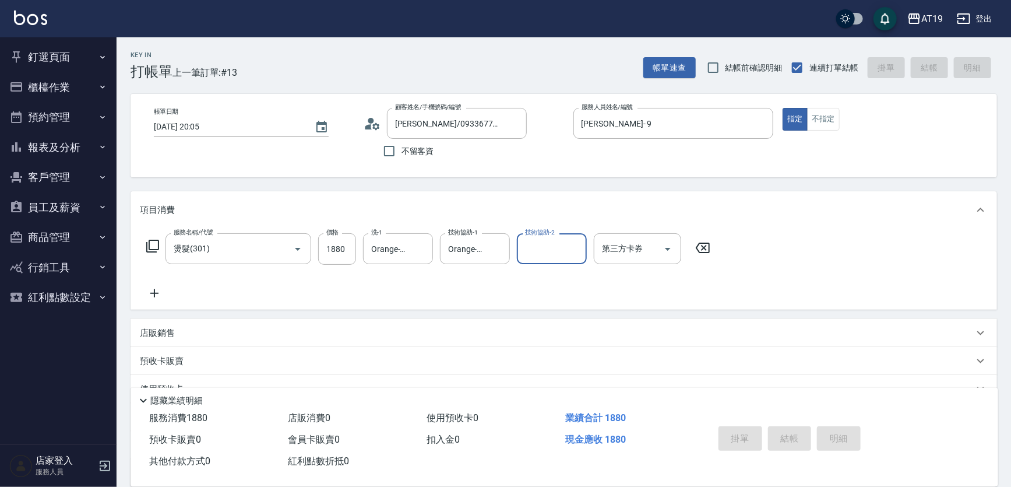
type input "[DATE] 20:06"
type input "0"
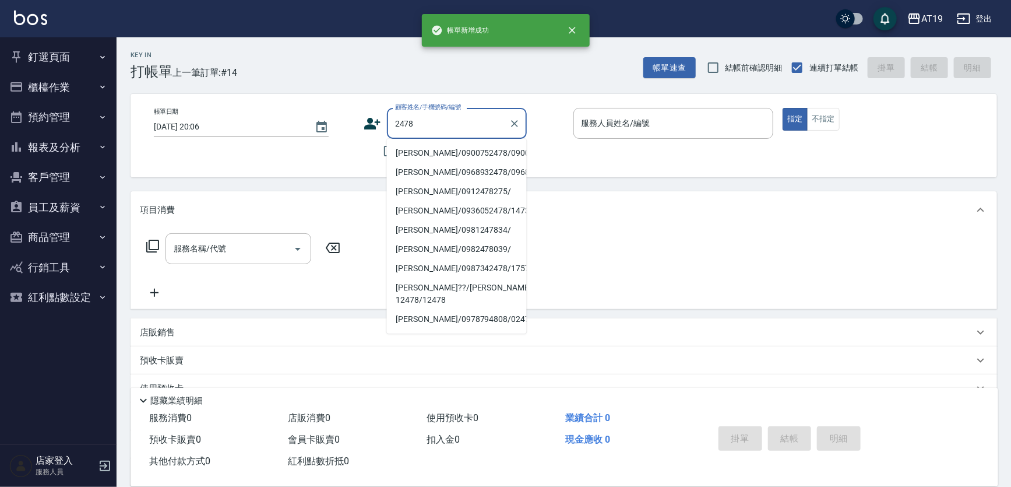
type input "[PERSON_NAME]/0900752478/0900752478"
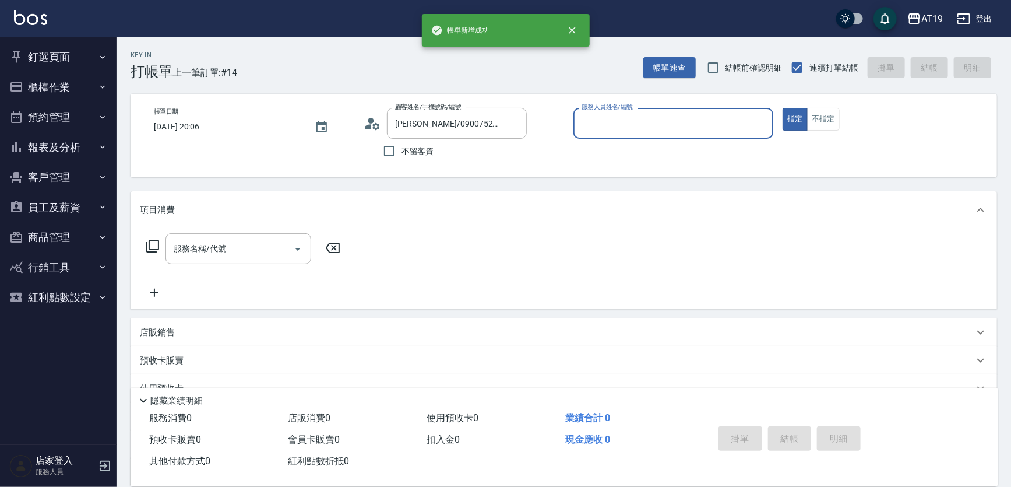
type input "Nomi-50"
click at [783, 108] on button "指定" at bounding box center [795, 119] width 25 height 23
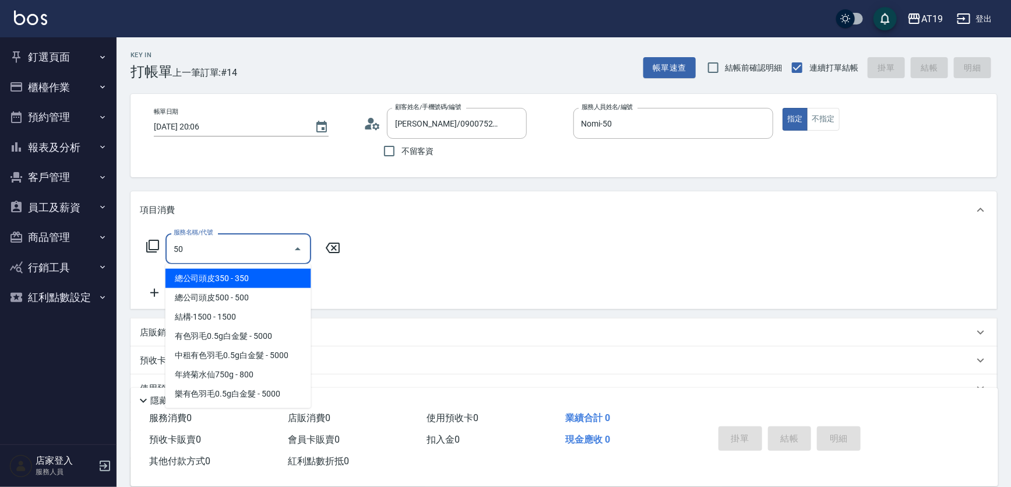
type input "501"
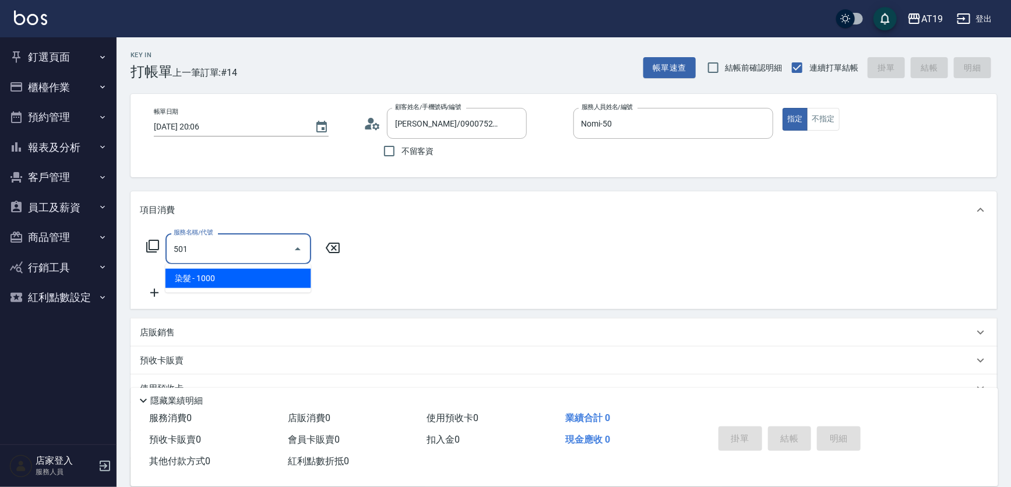
type input "100"
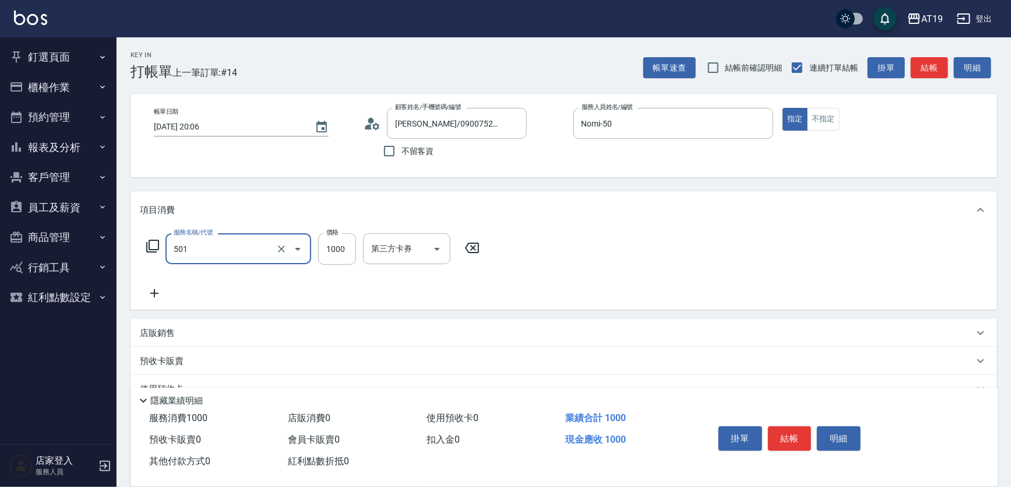
type input "染髮(501)"
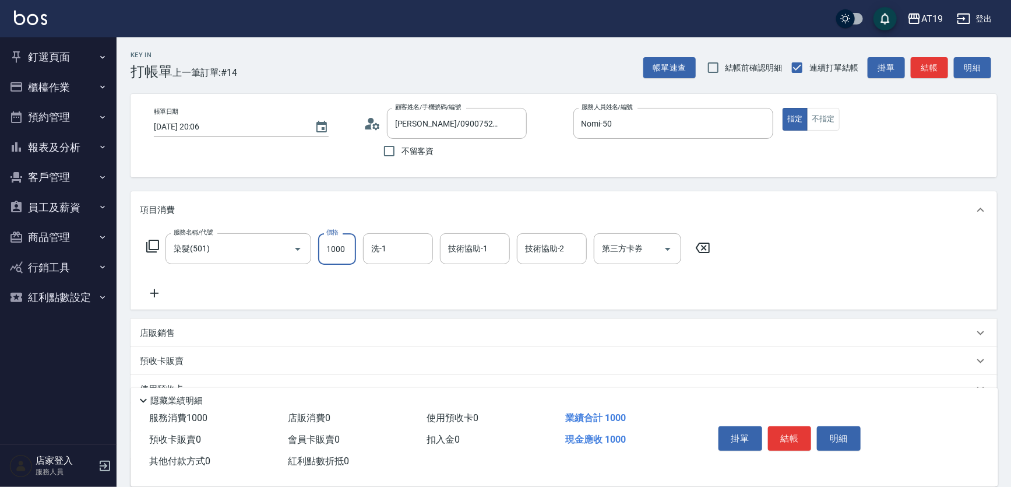
type input "0"
type input "20"
type input "200"
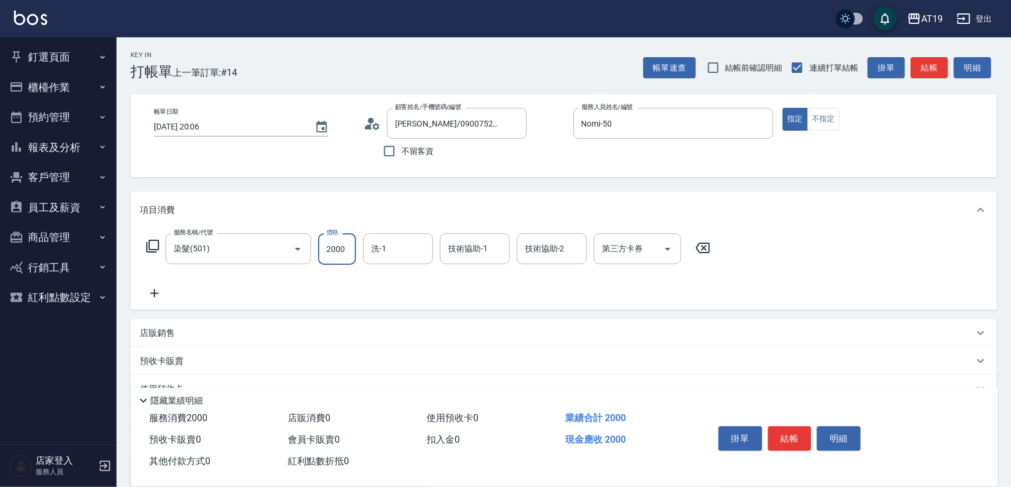
type input "2000"
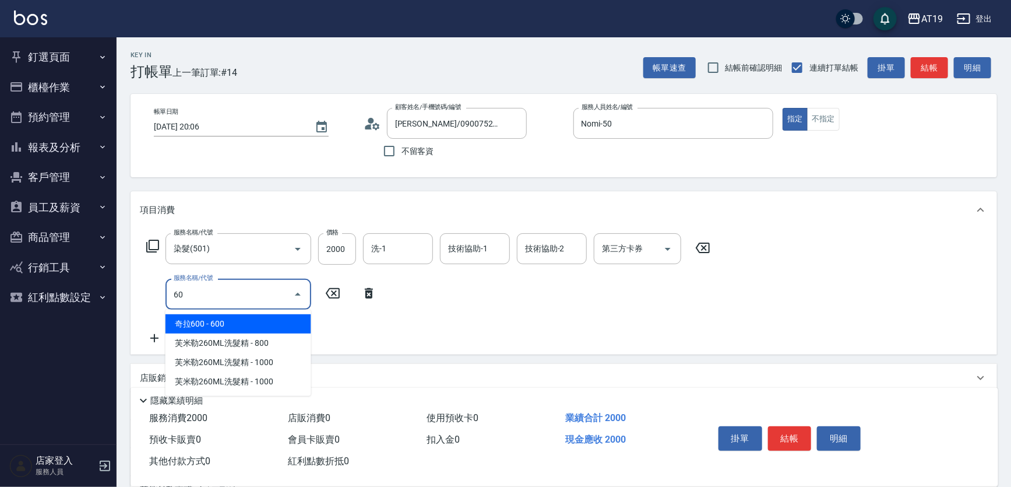
type input "601"
type input "230"
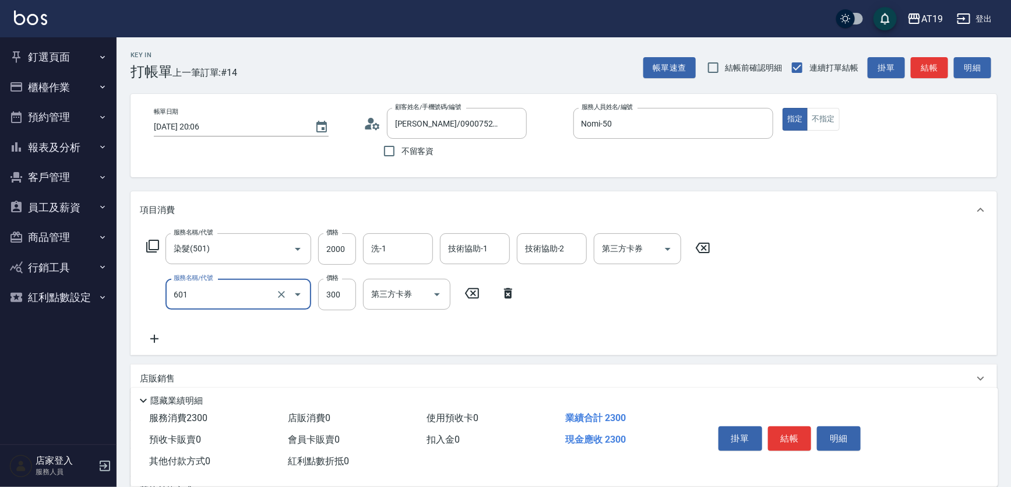
type input "自備護髮(601)"
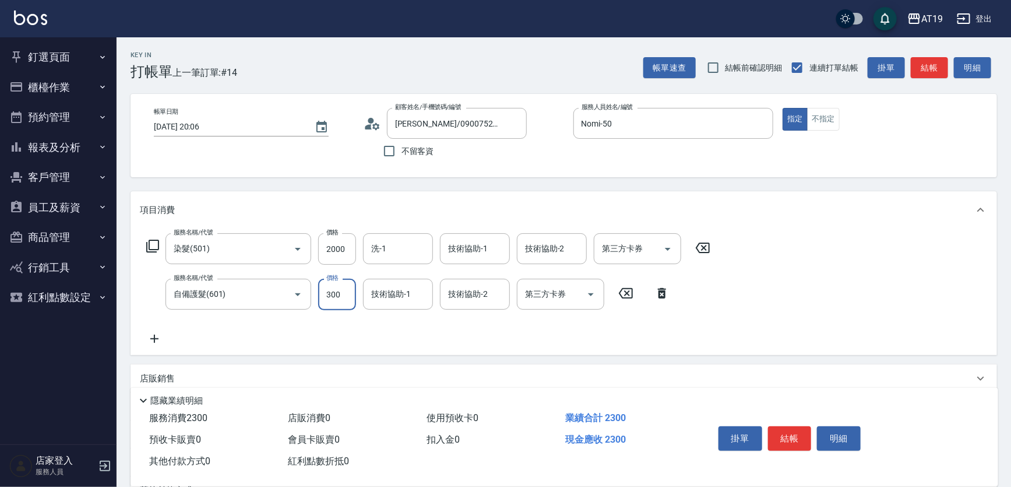
type input "200"
type input "219"
type input "410"
type input "2199"
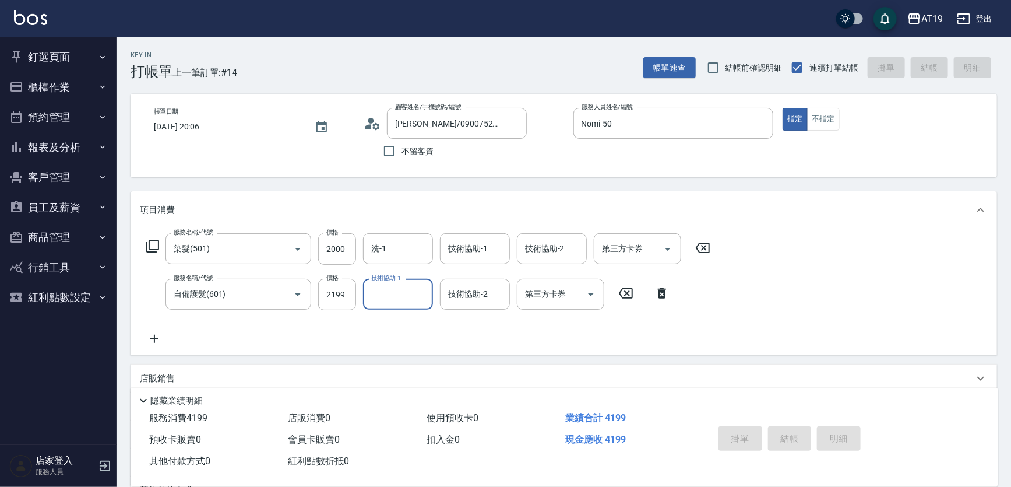
type input "0"
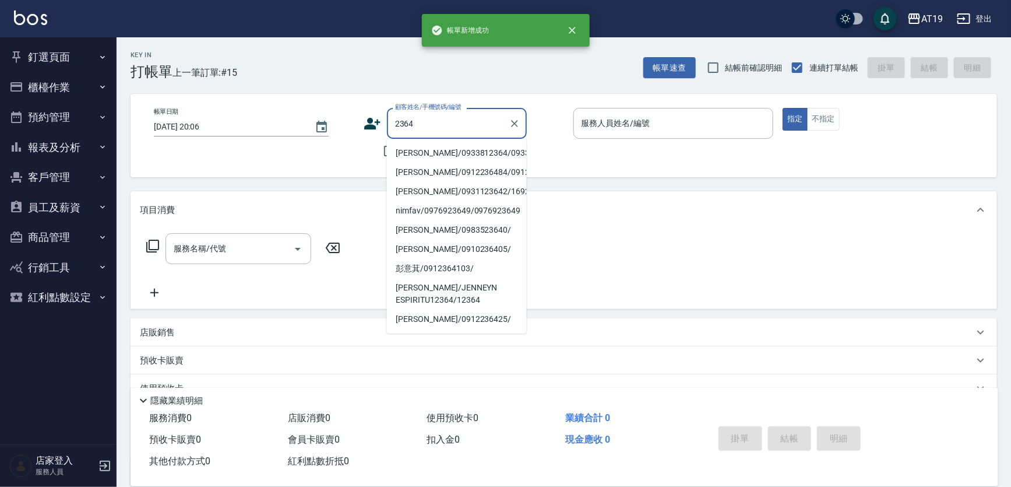
type input "[PERSON_NAME]/0933812364/0933812364"
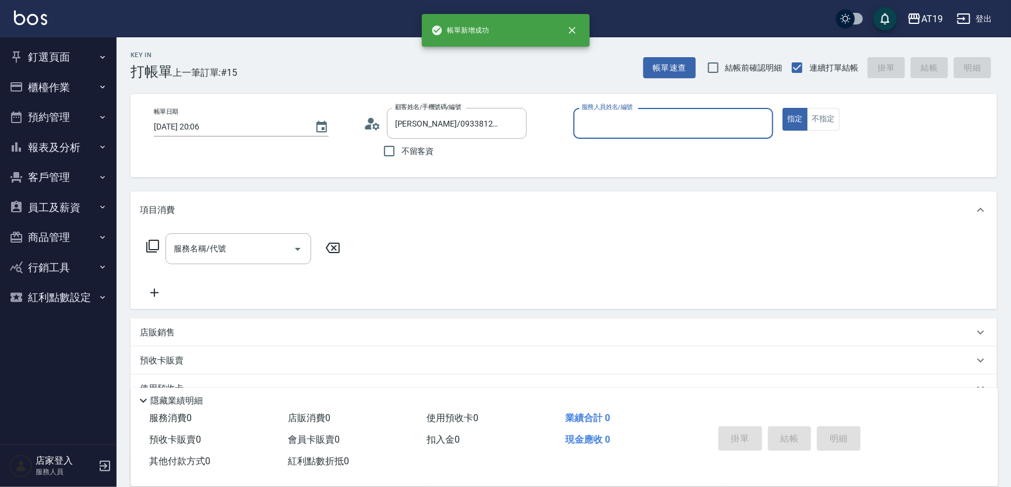
type input "Linda- 1"
click at [783, 108] on button "指定" at bounding box center [795, 119] width 25 height 23
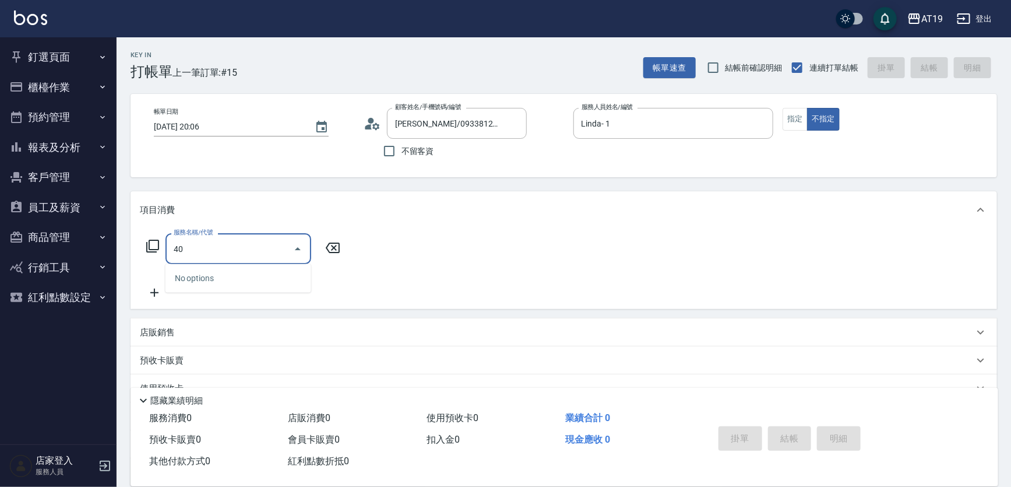
type input "401"
type input "30"
type input "401"
type input "0"
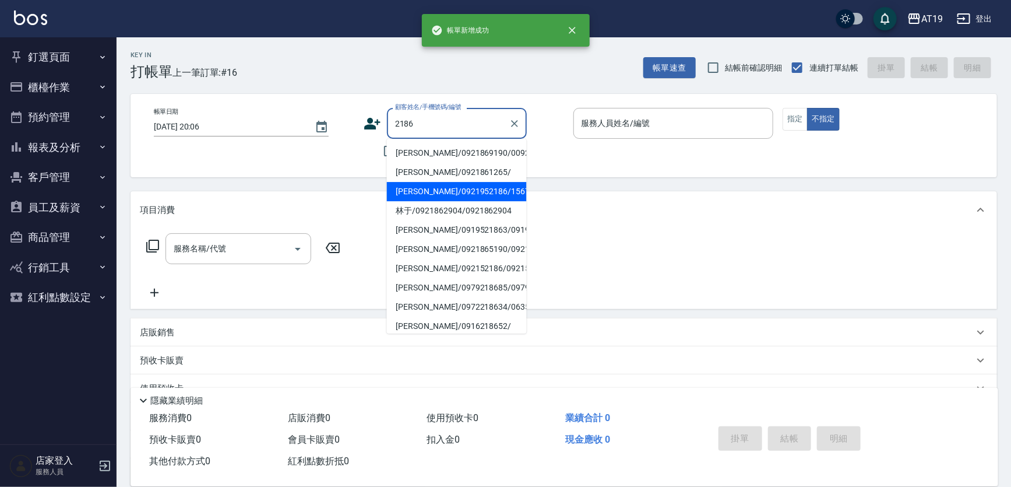
type input "[PERSON_NAME]/0921952186/15675"
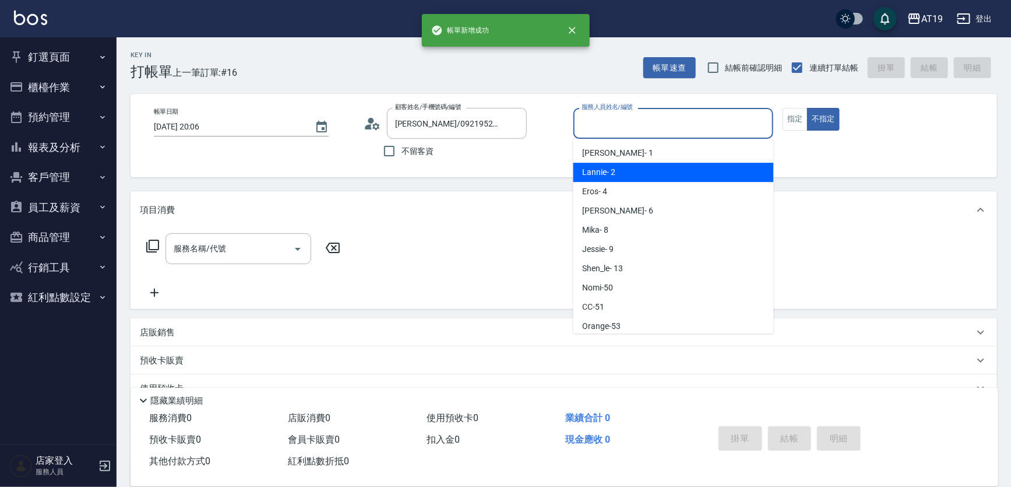
type input "Lannie- 2"
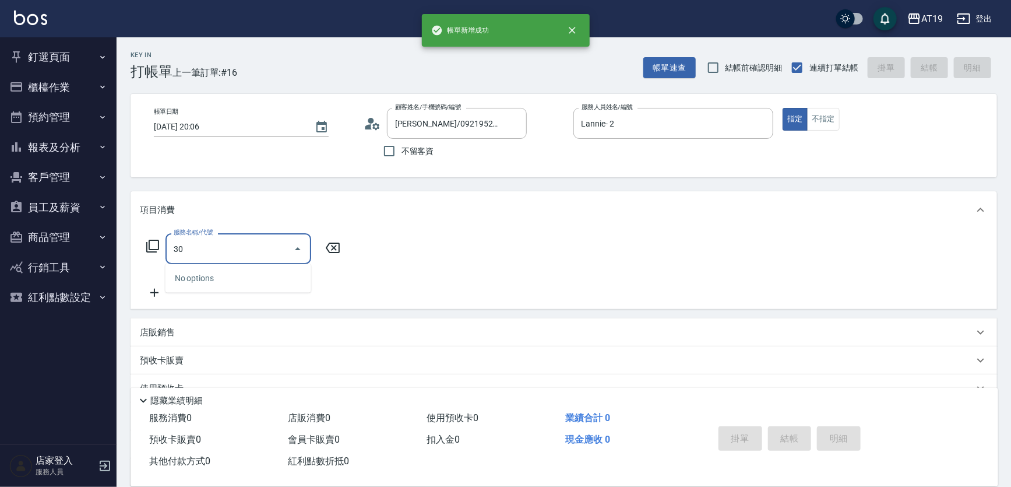
type input "301"
type input "150"
type input "燙髮(301)"
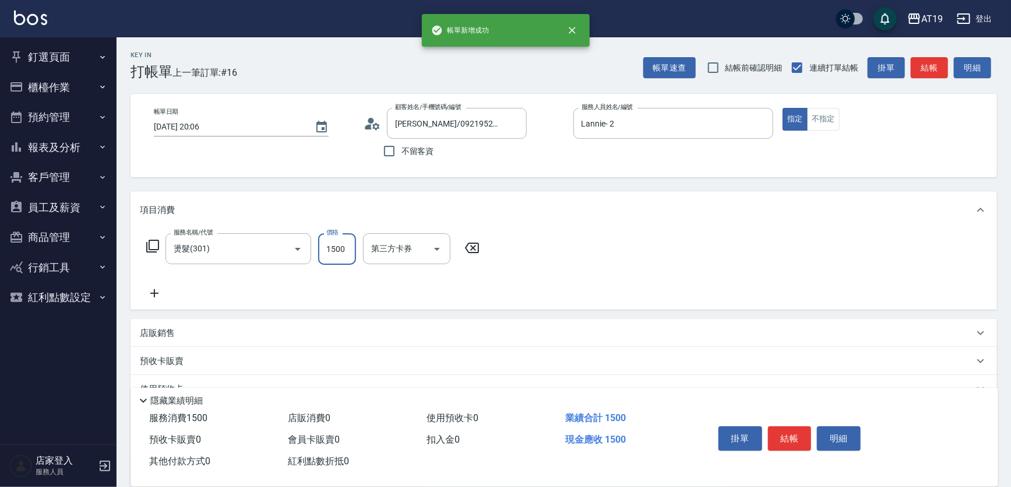
type input "2"
type input "0"
type input "200"
type input "2000"
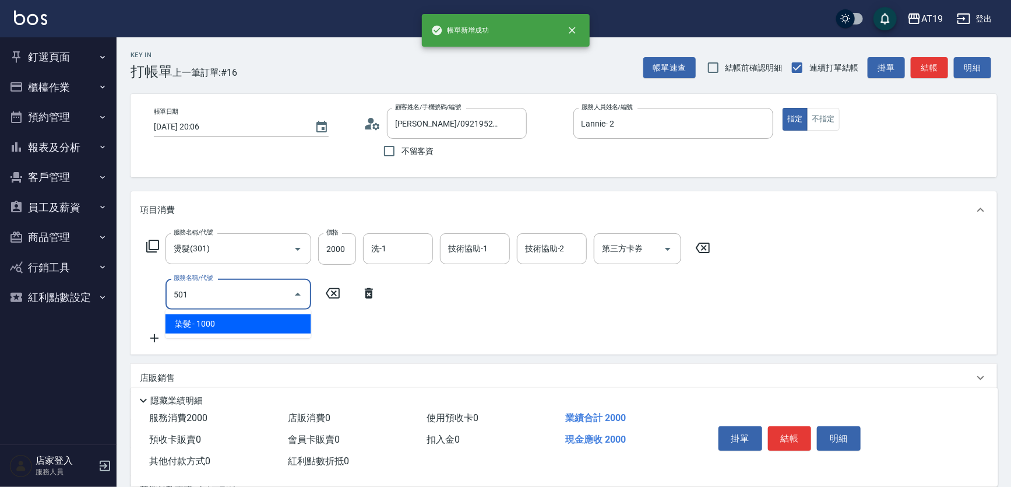
type input "501"
type input "300"
type input "染髮(501)"
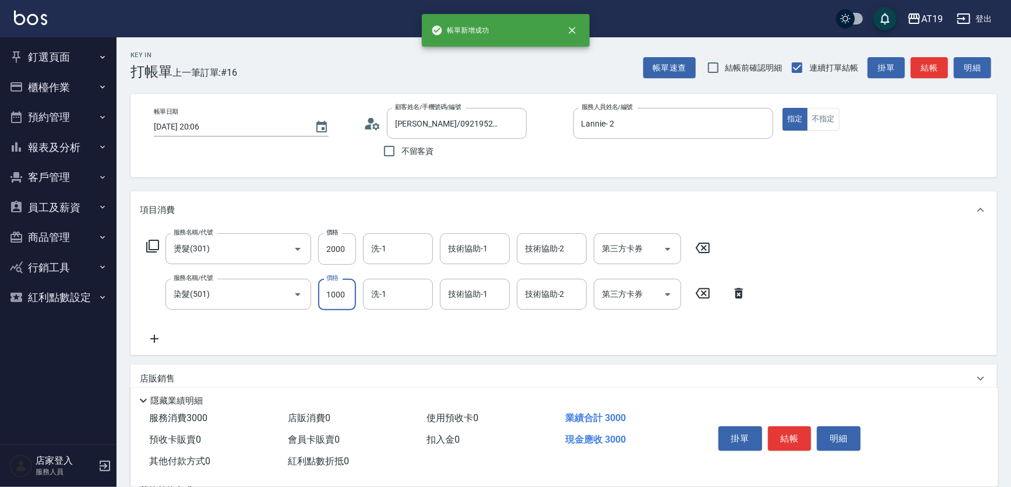
type input "200"
type input "180"
type input "380"
type input "1800"
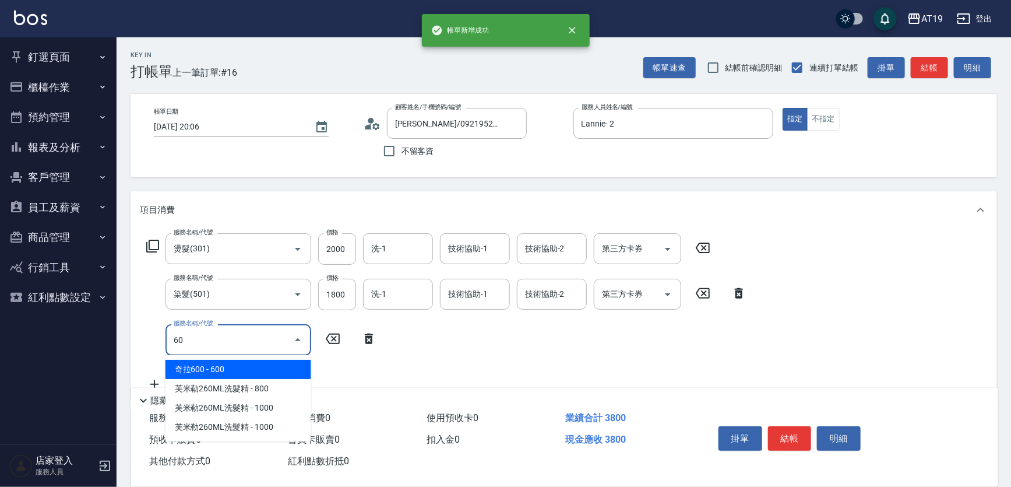
type input "601"
type input "410"
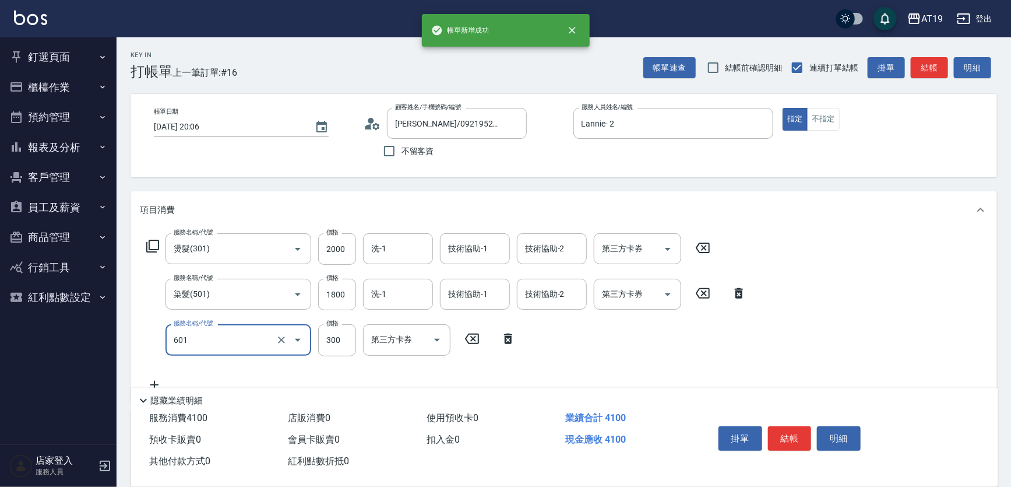
type input "自備護髮(601)"
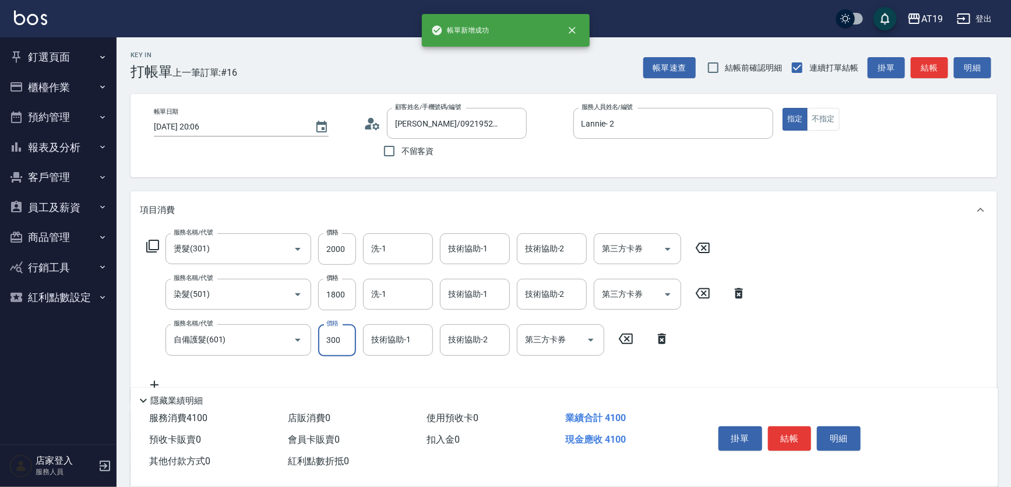
type input "380"
type input "60"
type input "440"
type input "600"
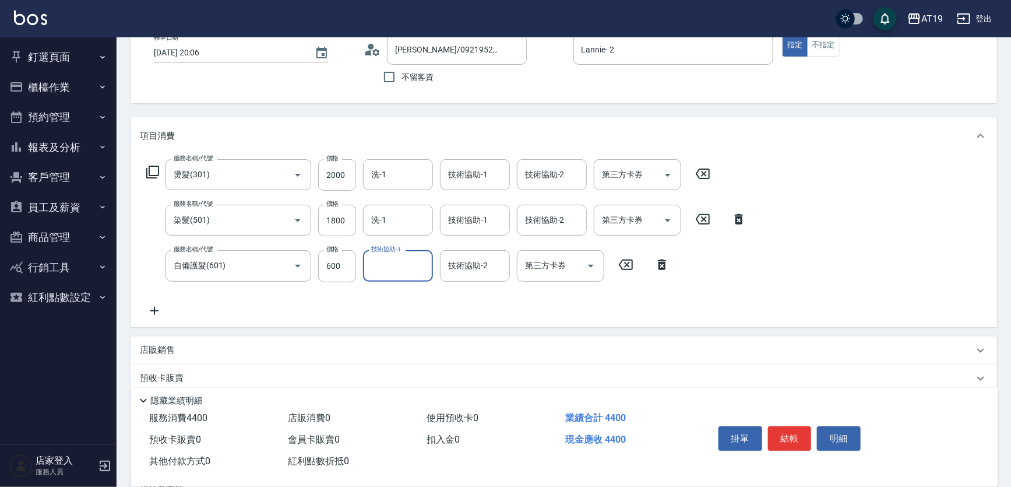
scroll to position [200, 0]
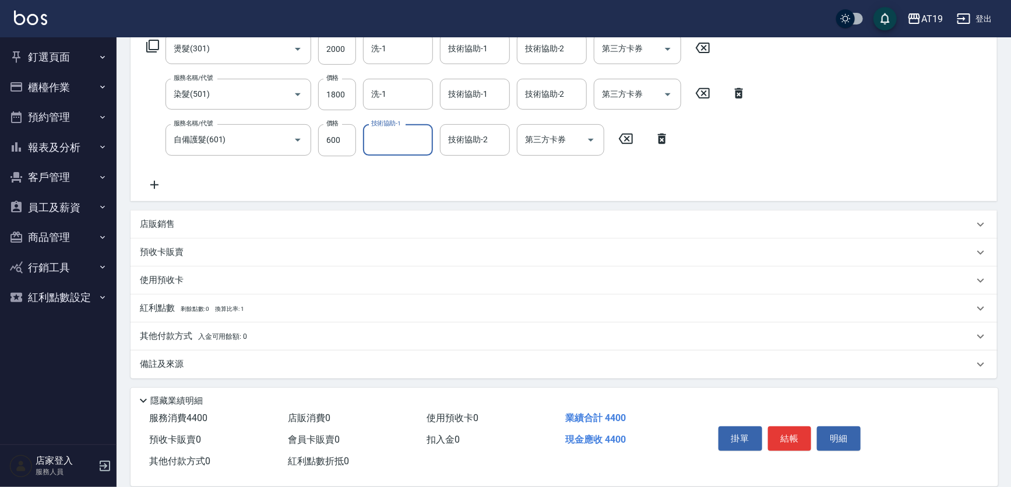
click at [175, 227] on div "店販銷售" at bounding box center [557, 224] width 834 height 12
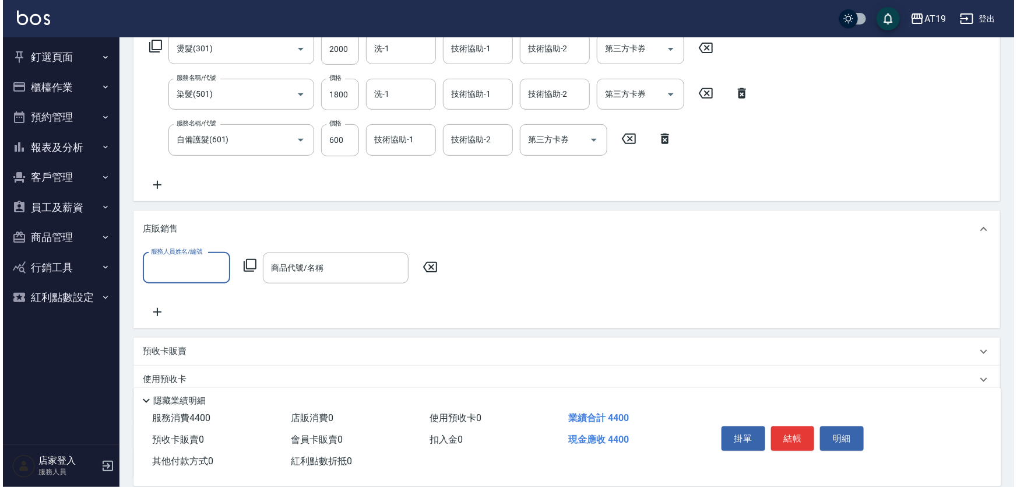
scroll to position [0, 0]
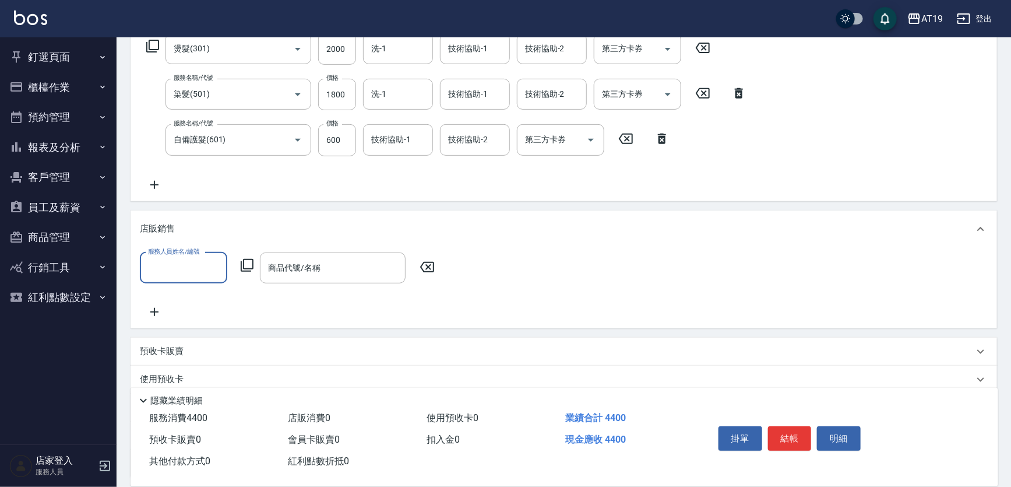
click at [181, 273] on input "服務人員姓名/編號" at bounding box center [183, 268] width 77 height 20
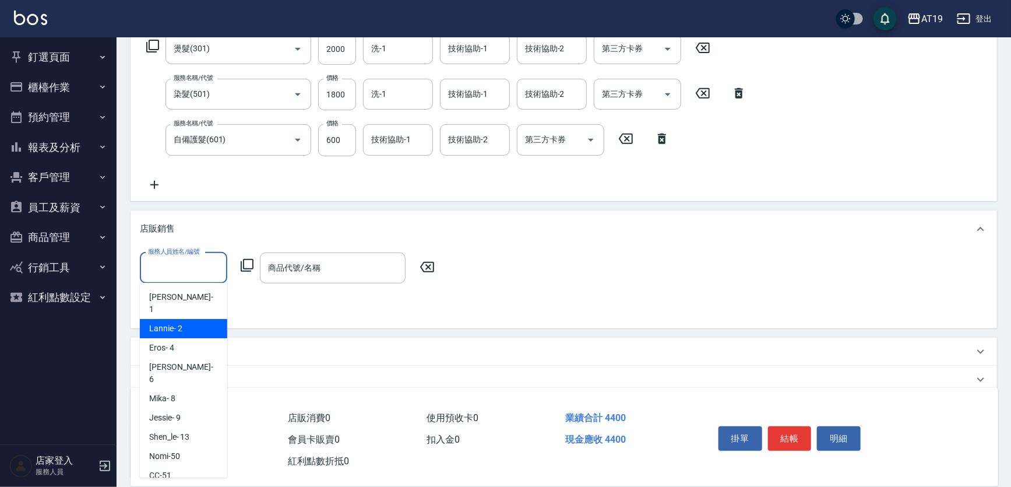
click at [178, 322] on span "Lannie - 2" at bounding box center [165, 328] width 33 height 12
type input "Lannie- 2"
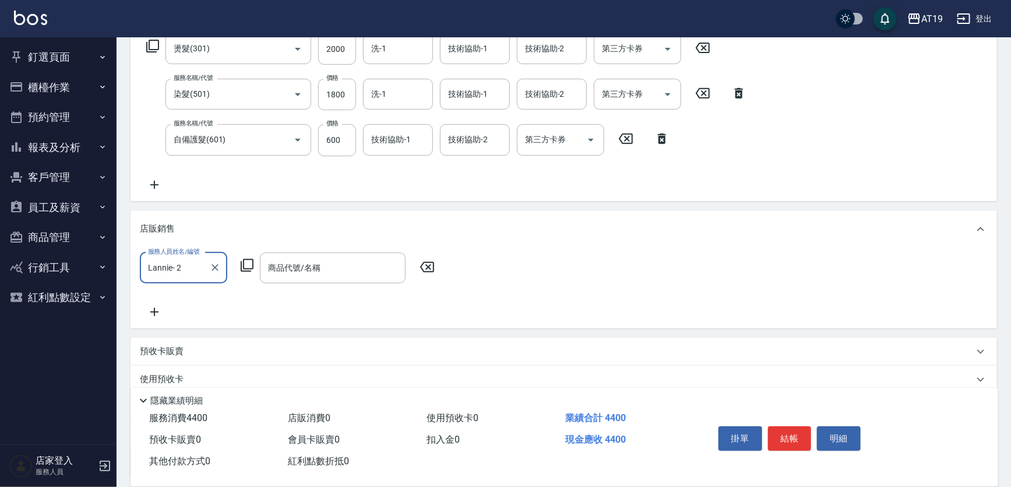
click at [245, 260] on icon at bounding box center [247, 265] width 14 height 14
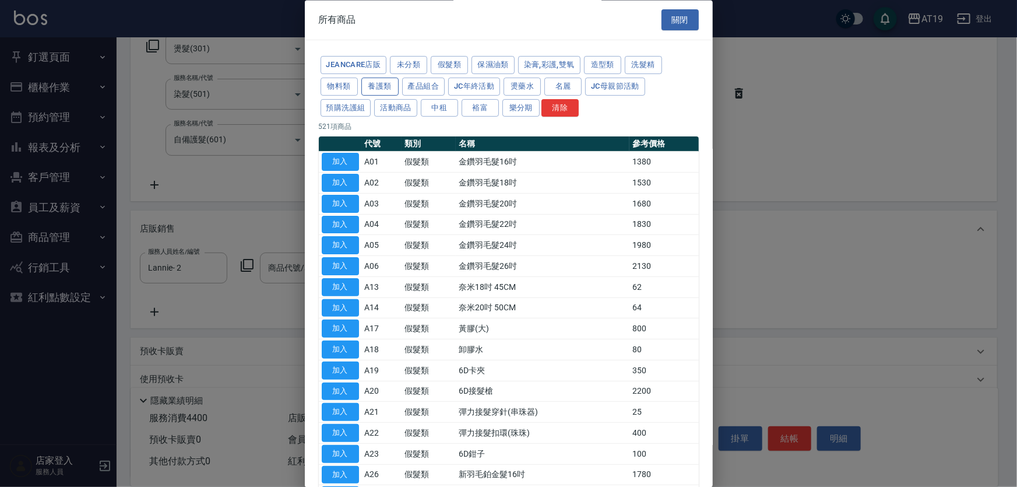
click at [380, 86] on button "養護類" at bounding box center [379, 87] width 37 height 18
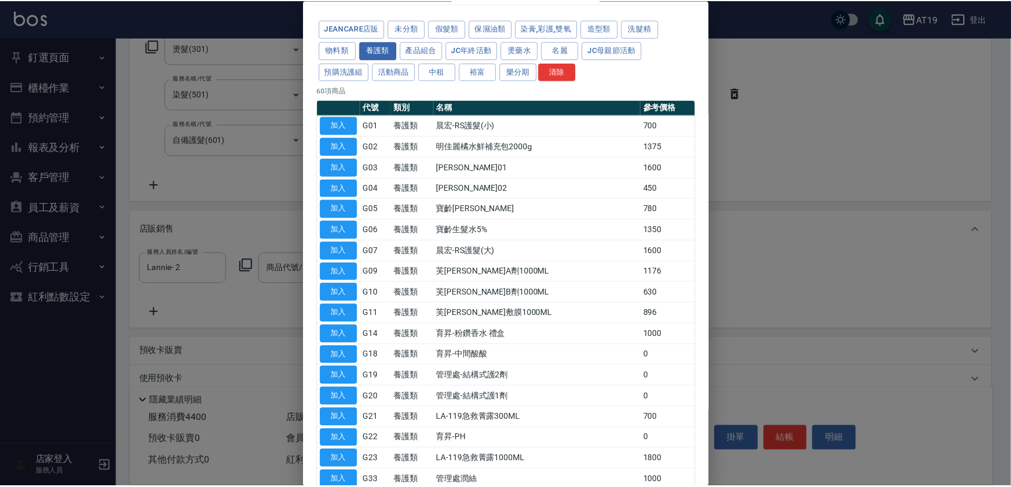
scroll to position [52, 0]
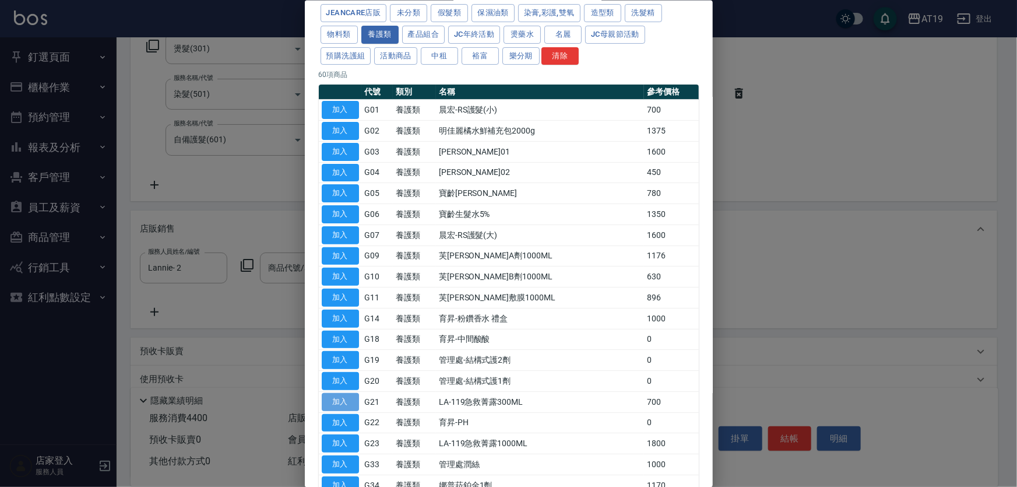
click at [335, 400] on button "加入" at bounding box center [340, 401] width 37 height 18
type input "LA-119急救菁露300ML"
type input "510"
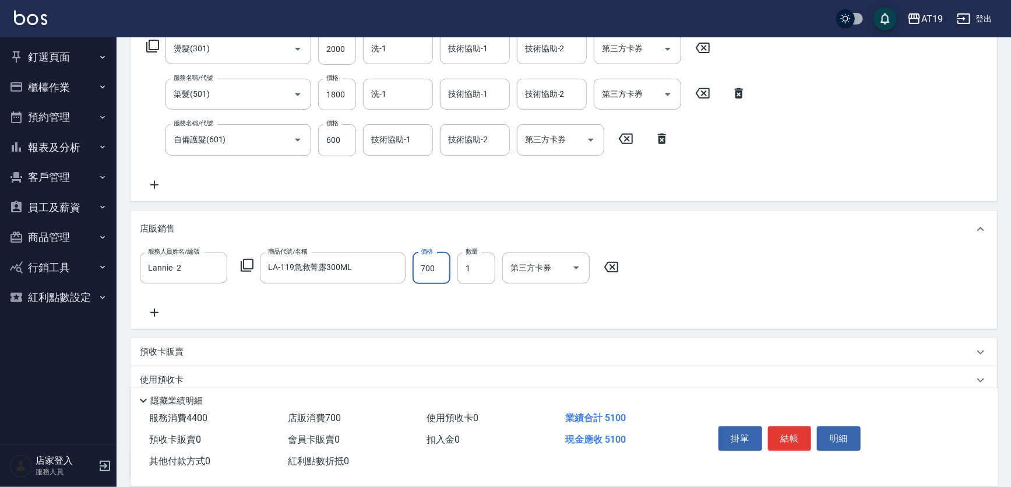
type input "6"
type input "440"
type input "600"
type input "500"
type input "600"
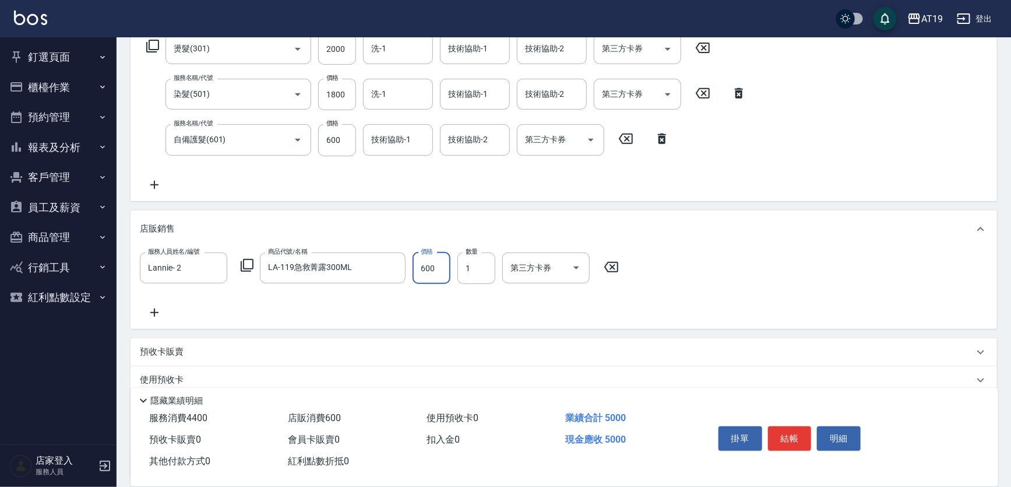
click at [249, 256] on div "服務人員姓名/編號 Lannie- 2 服務人員姓名/編號 商品代號/名稱 LA-119急救菁露300ML 商品代號/名稱 價格 600 價格 數量 1 數量…" at bounding box center [383, 267] width 486 height 31
click at [245, 263] on icon at bounding box center [247, 265] width 14 height 14
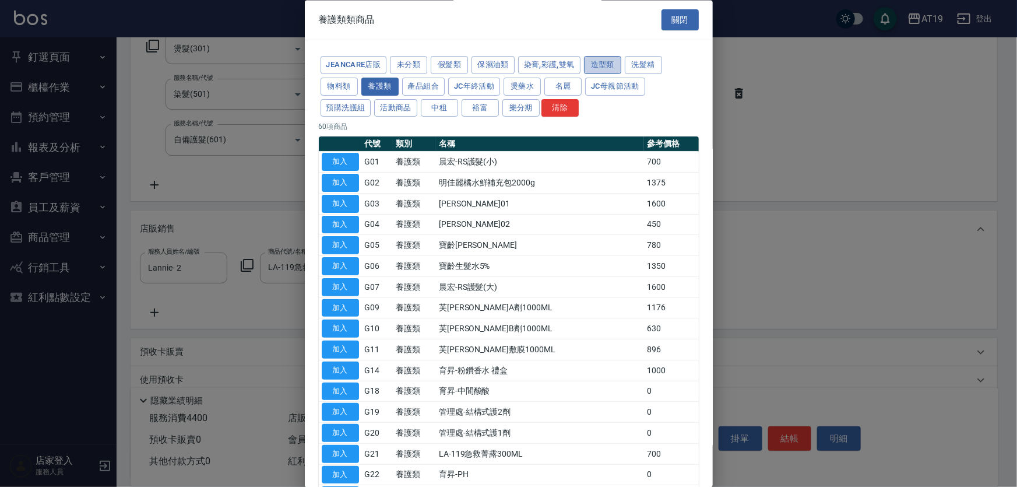
click at [600, 64] on button "造型類" at bounding box center [602, 66] width 37 height 18
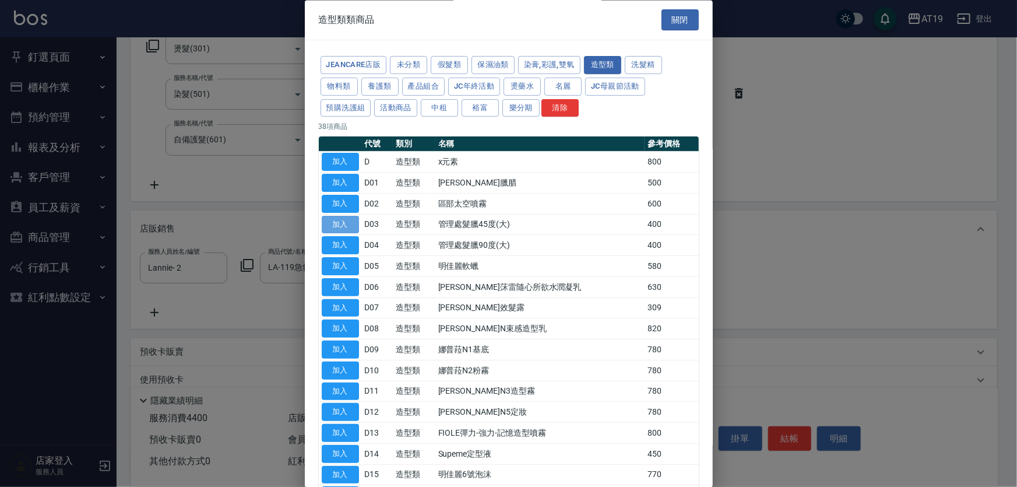
click at [339, 219] on button "加入" at bounding box center [340, 225] width 37 height 18
type input "540"
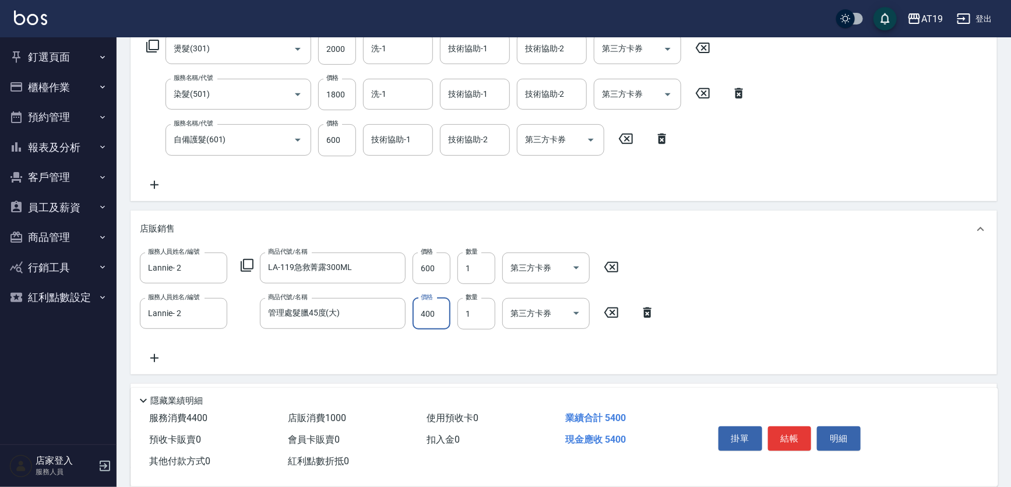
click at [420, 317] on input "400" at bounding box center [432, 313] width 38 height 31
type input "3"
type input "500"
type input "300"
type input "530"
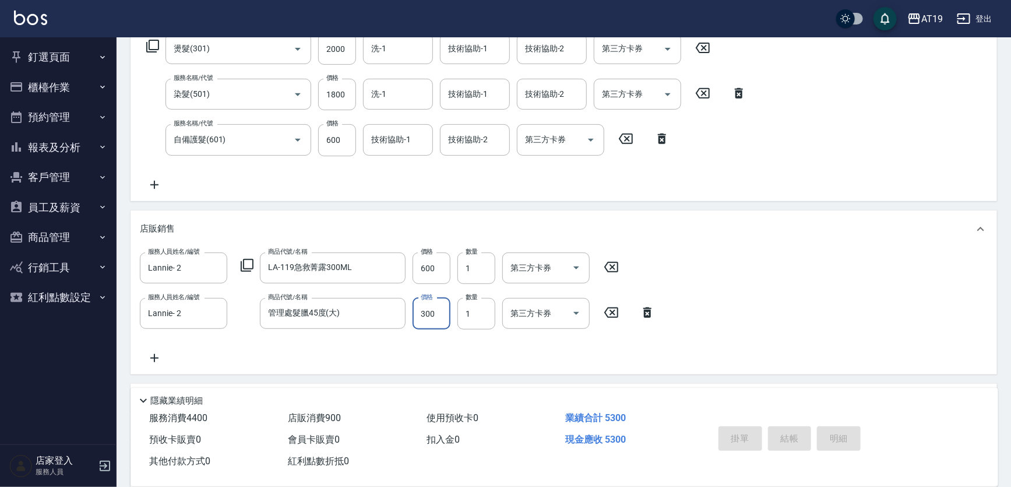
type input "[DATE] 20:07"
type input "0"
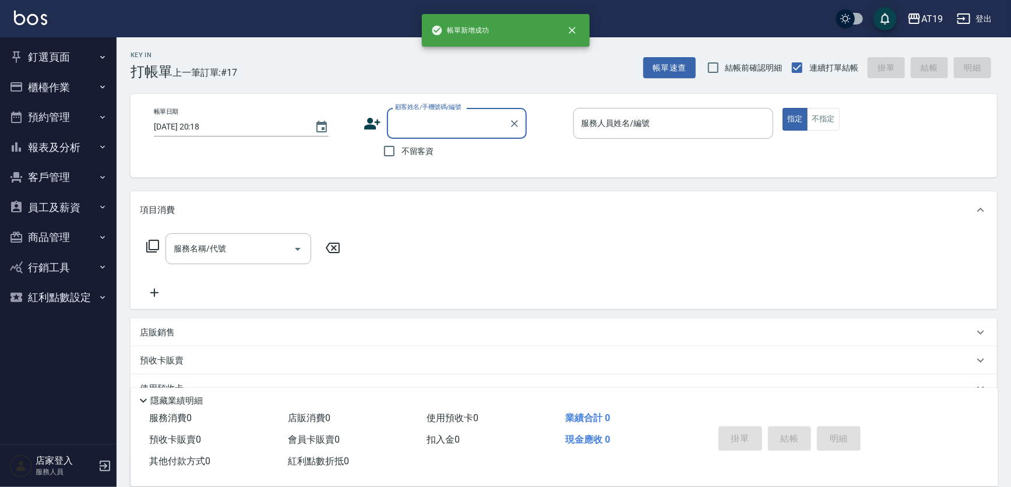
scroll to position [0, 0]
